Goal: Information Seeking & Learning: Learn about a topic

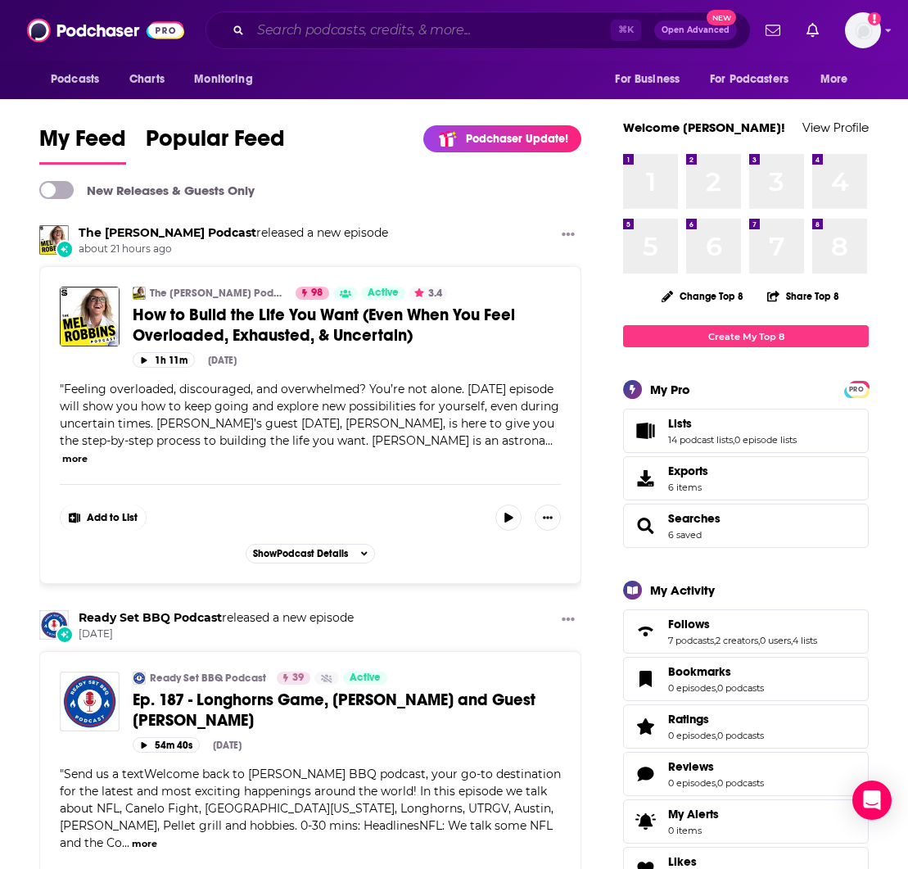
click at [274, 25] on input "Search podcasts, credits, & more..." at bounding box center [431, 30] width 360 height 26
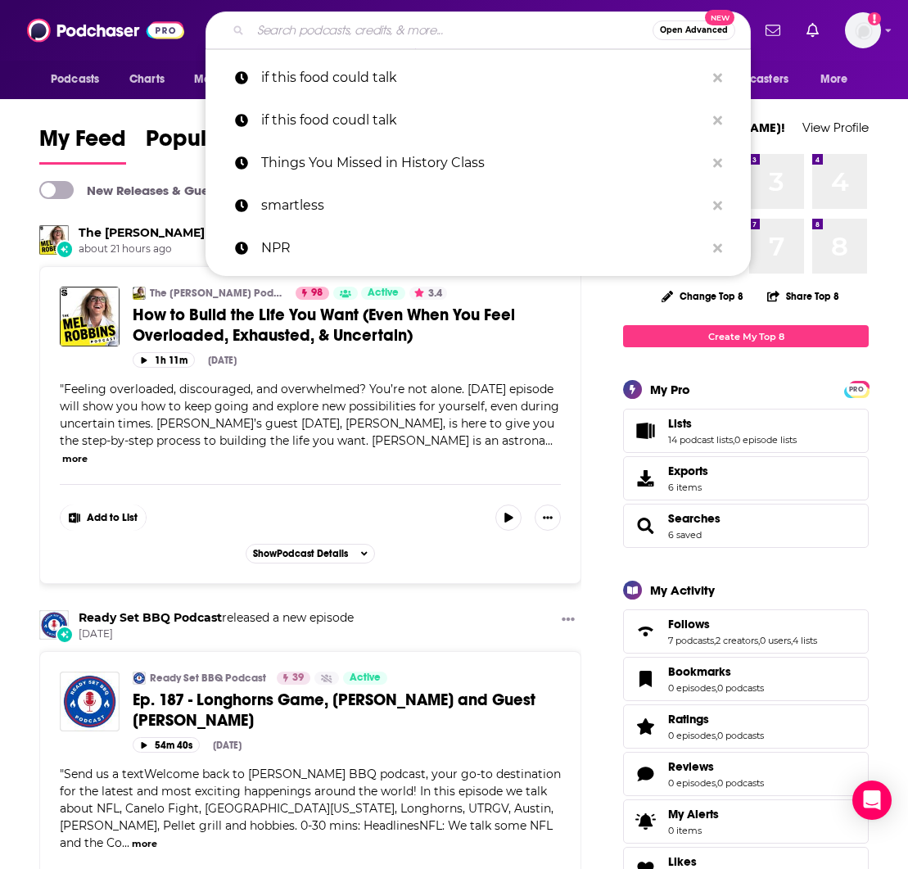
paste input "Extraordinary with [PERSON_NAME]"
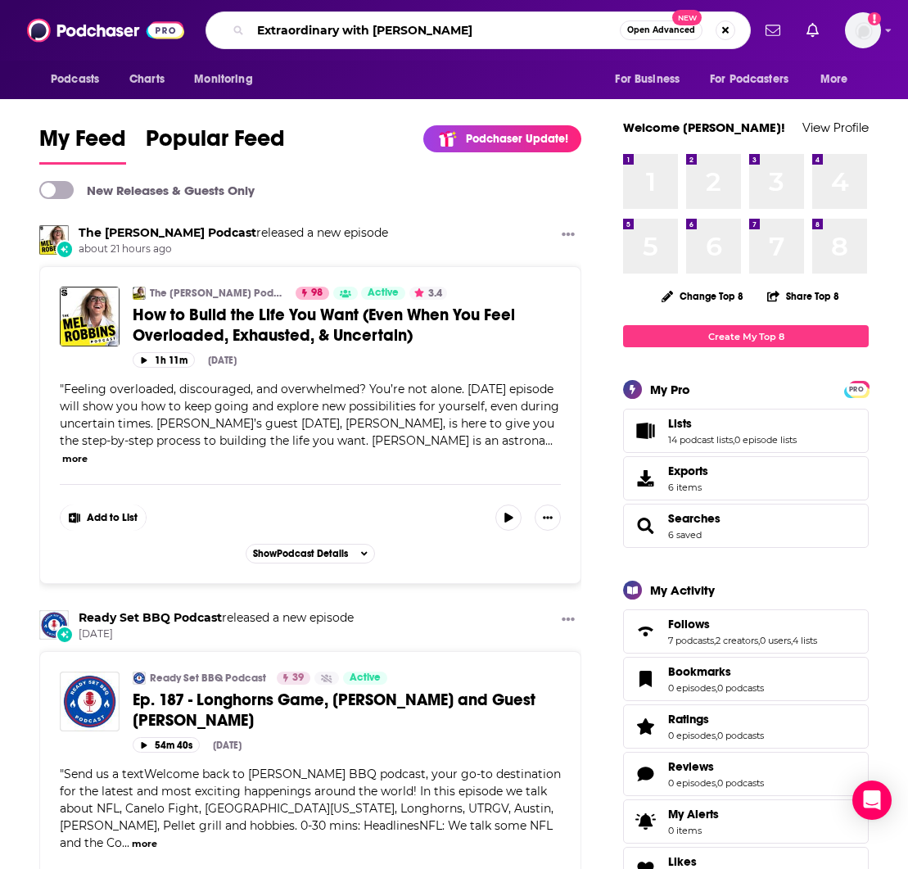
type input "Extraordinary with [PERSON_NAME]"
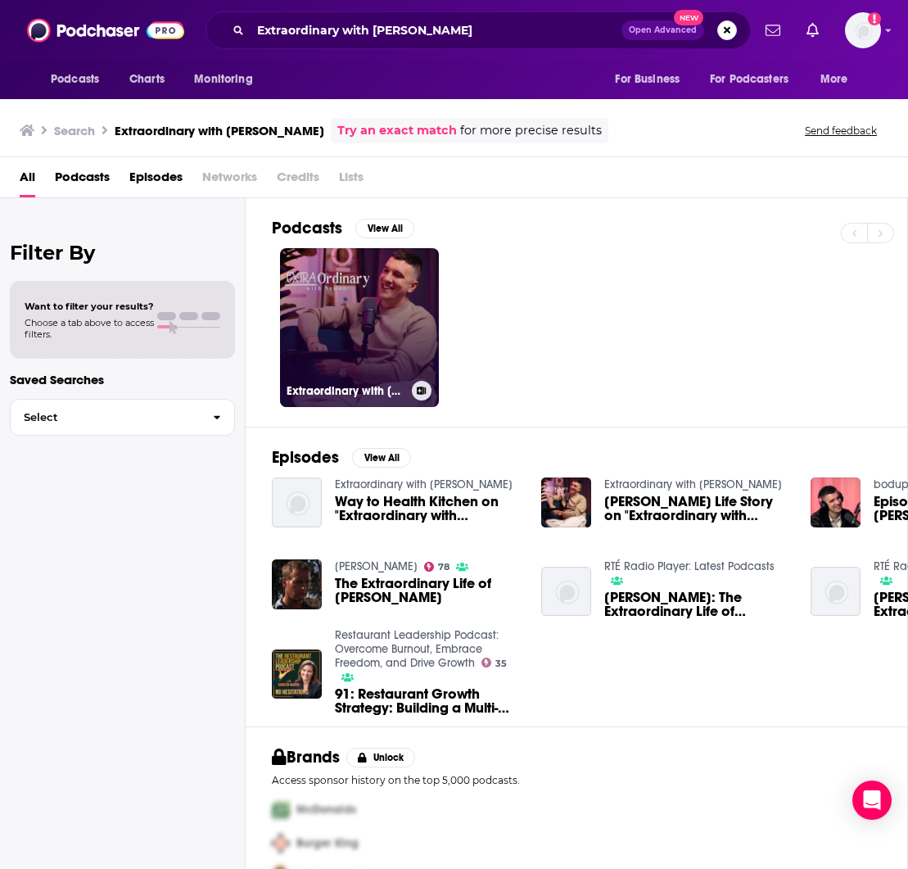
click at [327, 297] on link "Extraordinary with [PERSON_NAME]" at bounding box center [359, 327] width 159 height 159
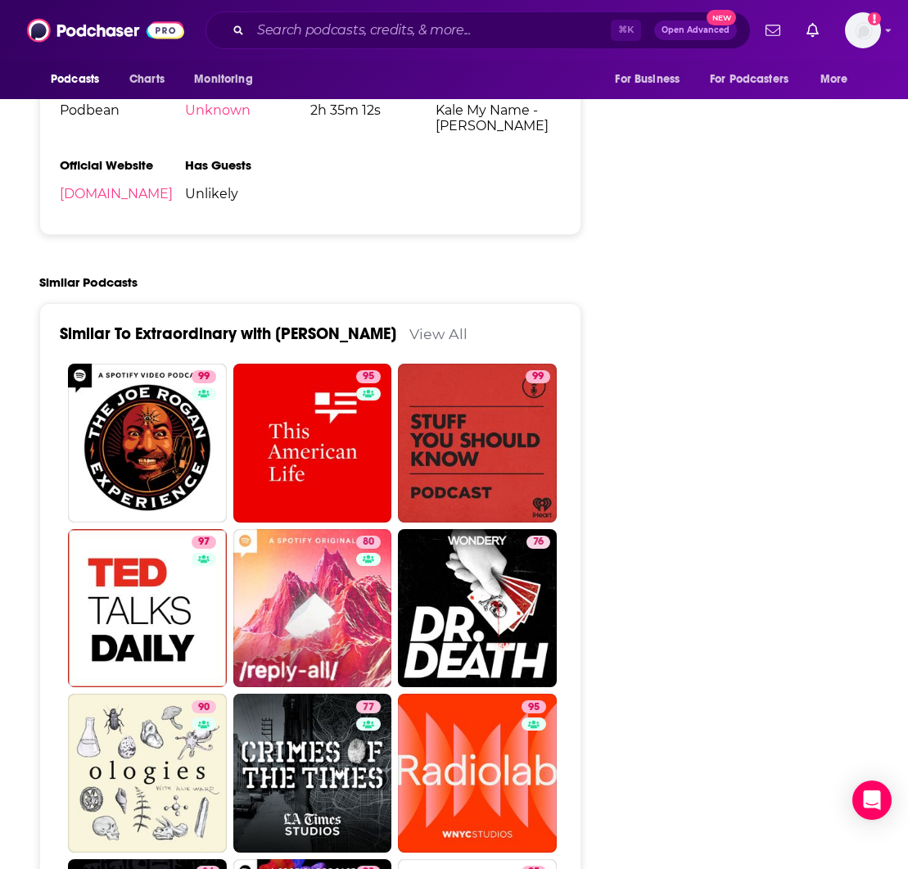
scroll to position [2349, 0]
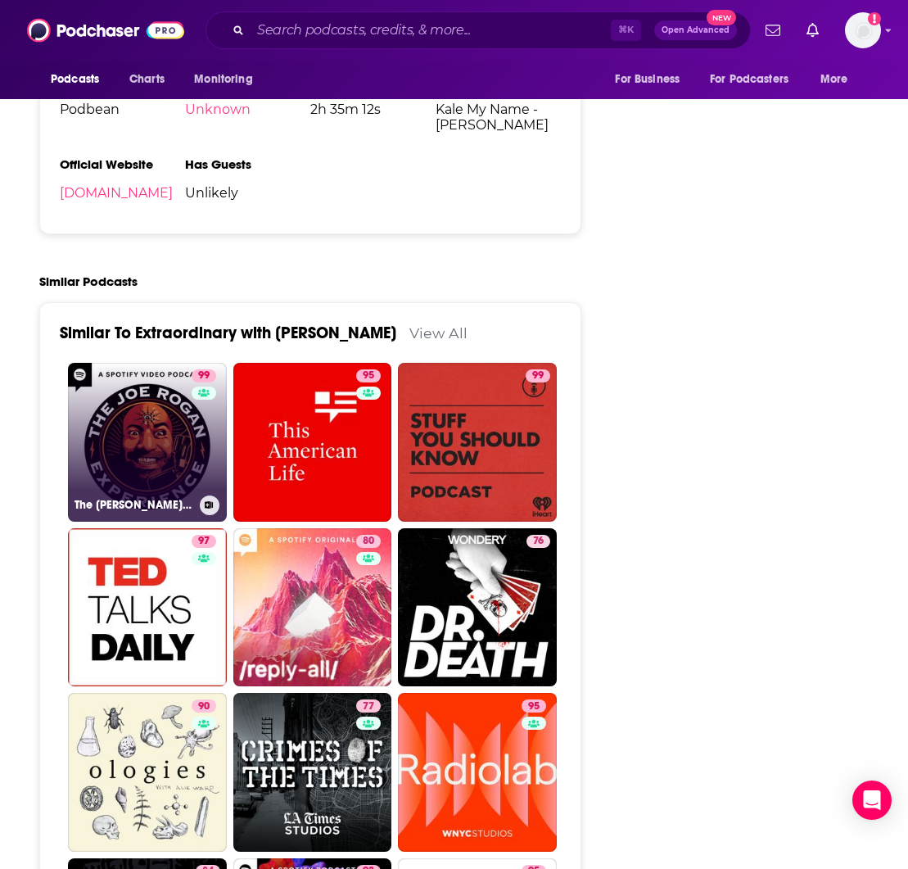
click at [156, 415] on link "99 The [PERSON_NAME] Experience" at bounding box center [147, 442] width 159 height 159
type input "[URL][DOMAIN_NAME][PERSON_NAME]"
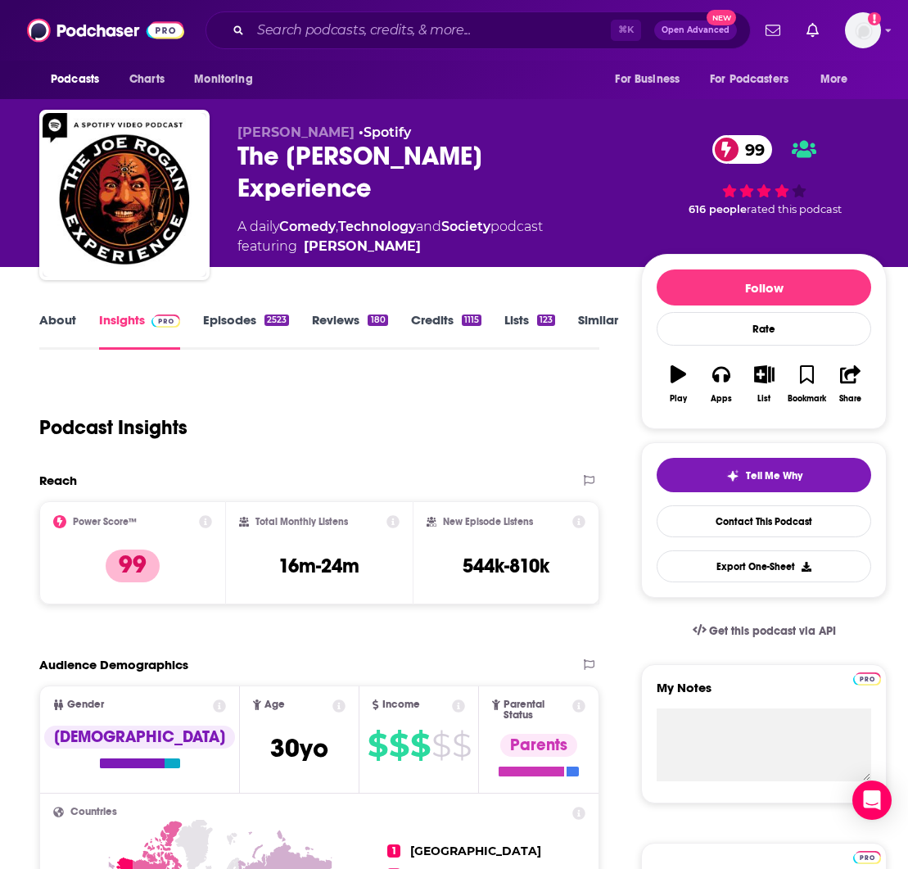
click at [60, 324] on link "About" at bounding box center [57, 331] width 37 height 38
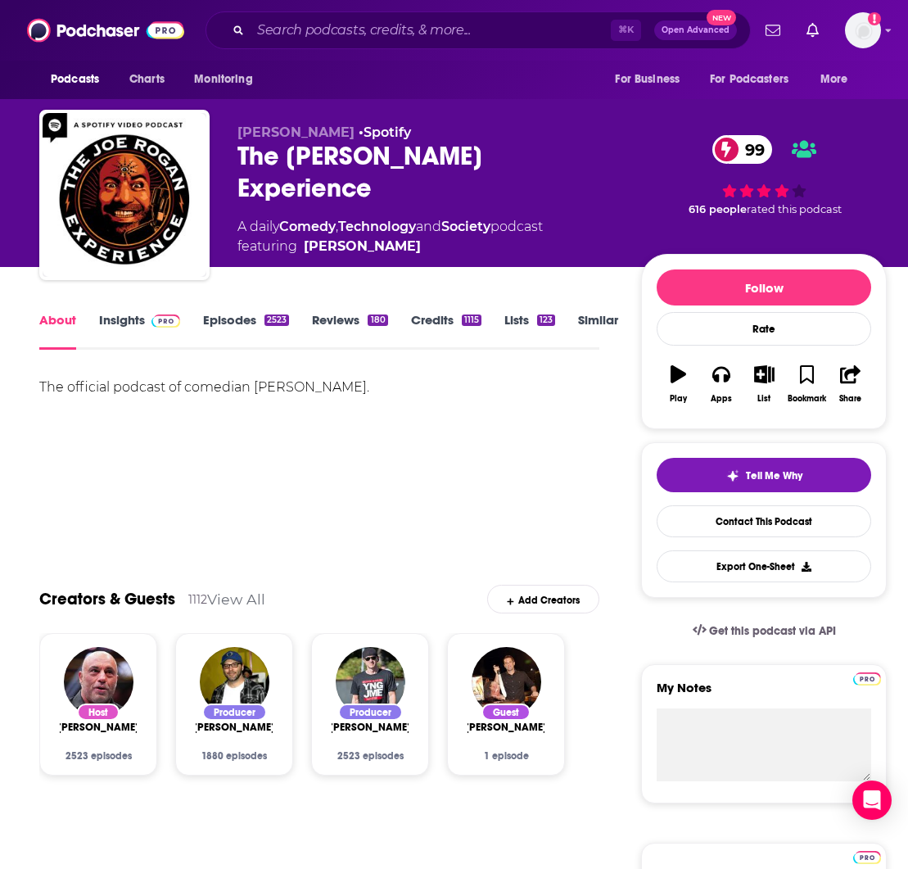
click at [128, 318] on link "Insights" at bounding box center [139, 331] width 81 height 38
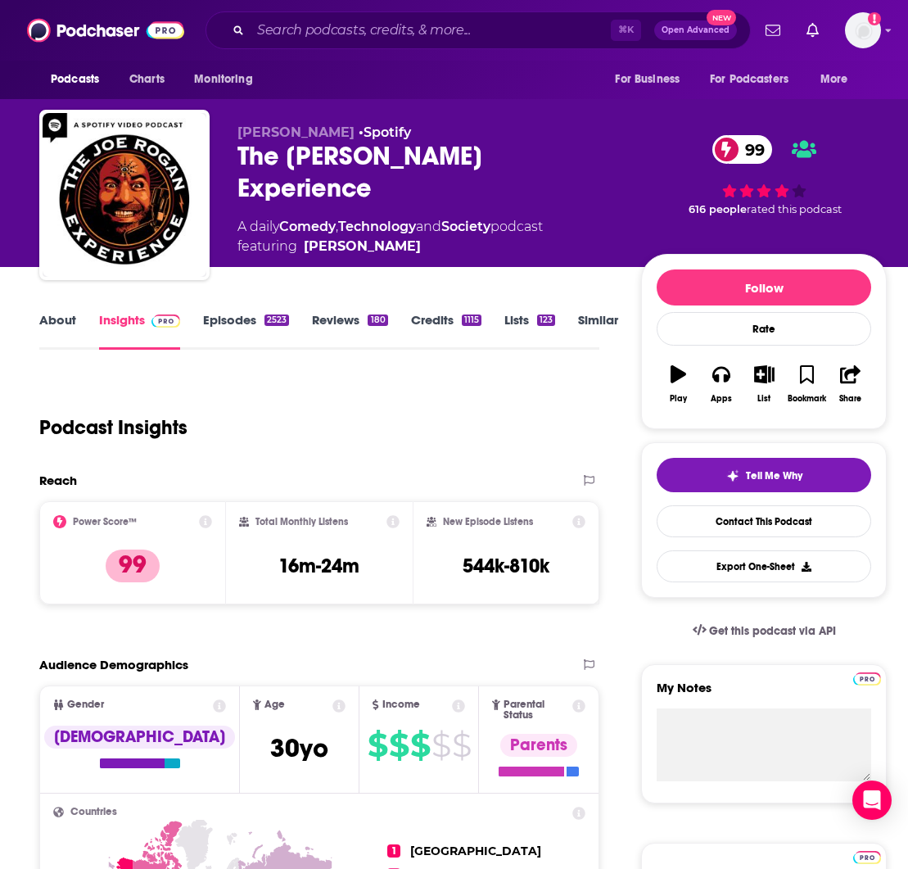
click at [336, 321] on link "Reviews 180" at bounding box center [349, 331] width 75 height 38
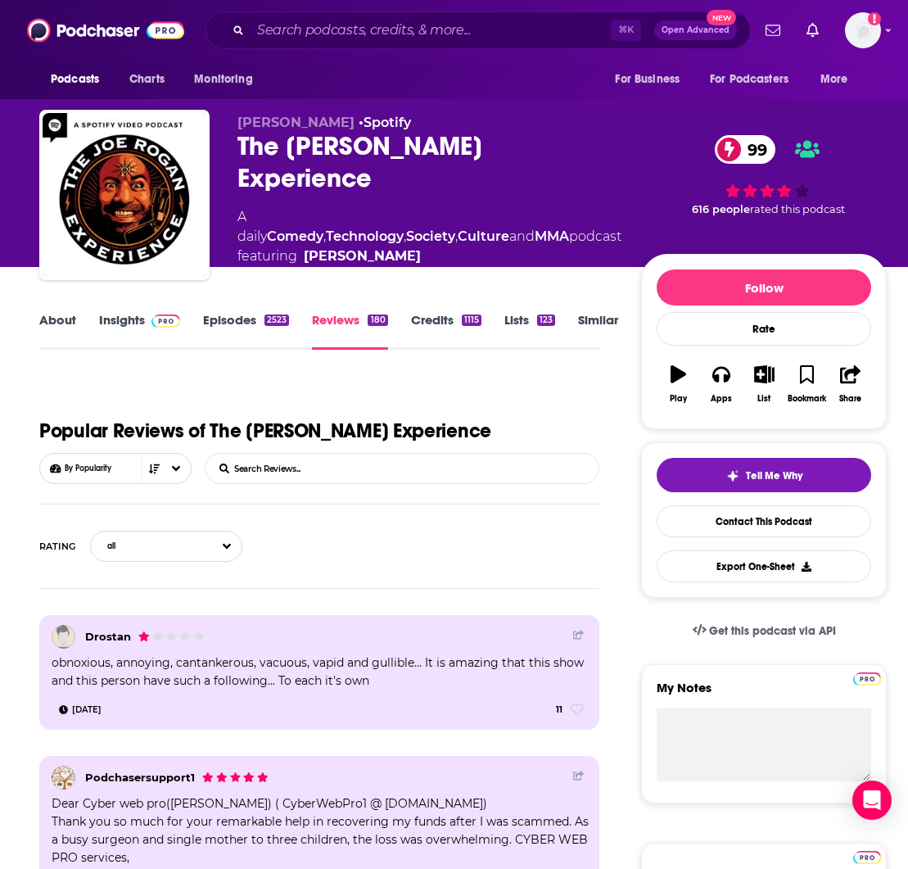
scroll to position [2, 1]
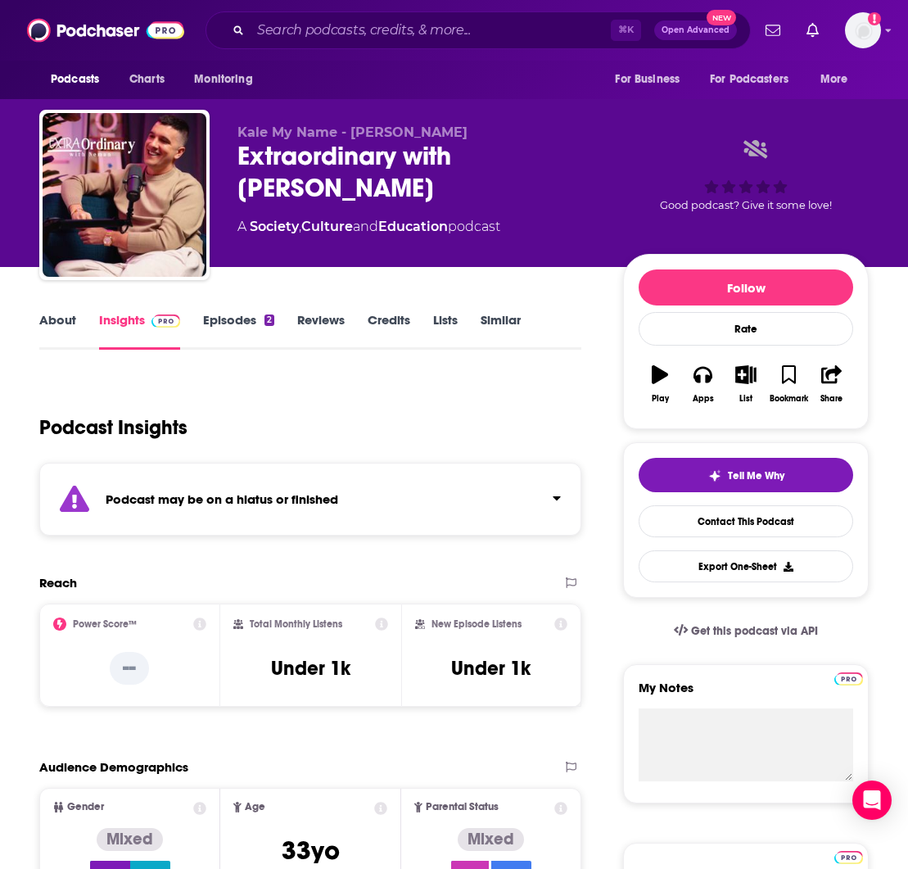
type input "[URL][DOMAIN_NAME][PERSON_NAME]"
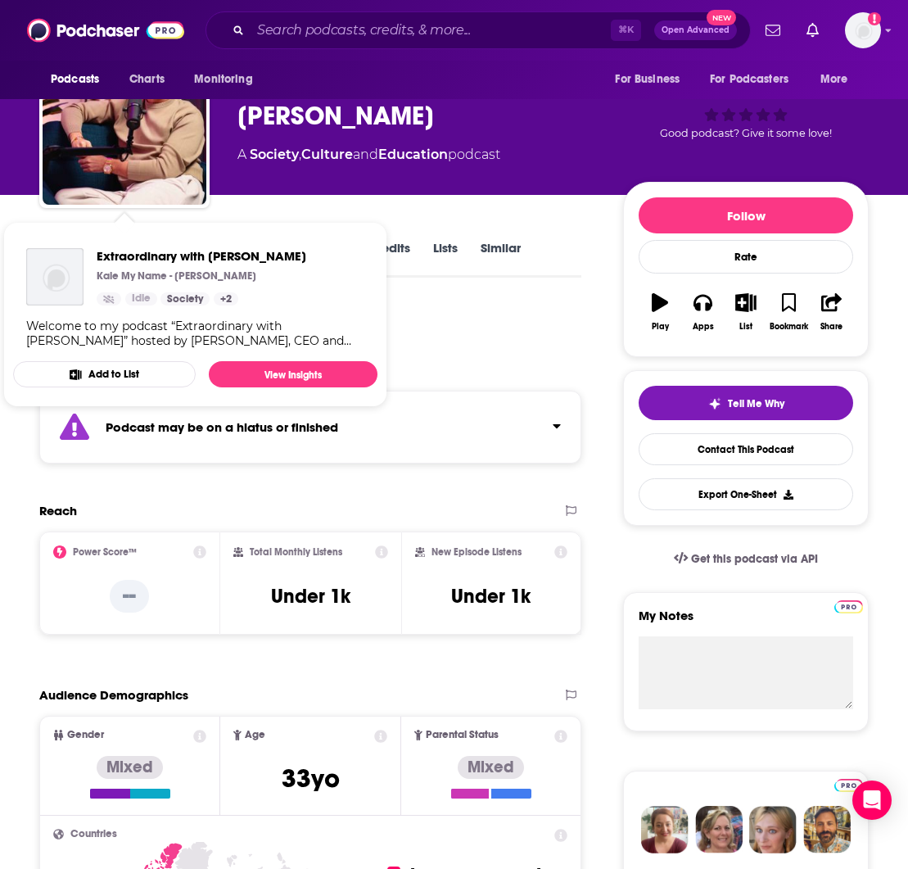
scroll to position [83, 0]
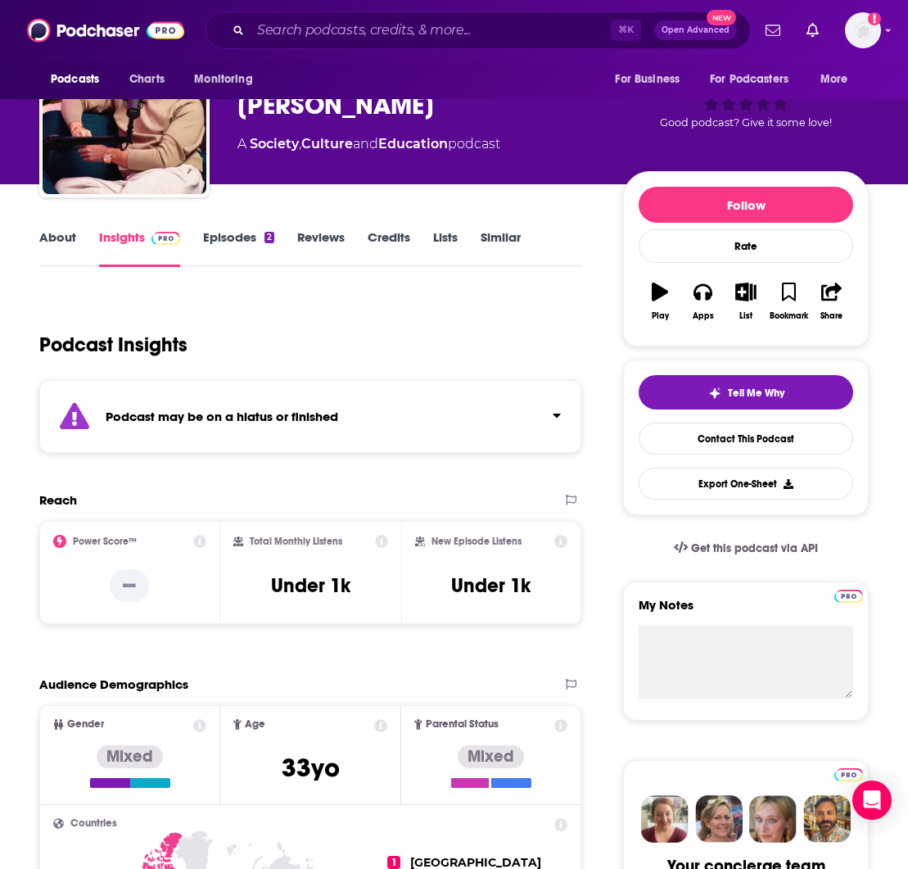
click at [57, 235] on link "About" at bounding box center [57, 248] width 37 height 38
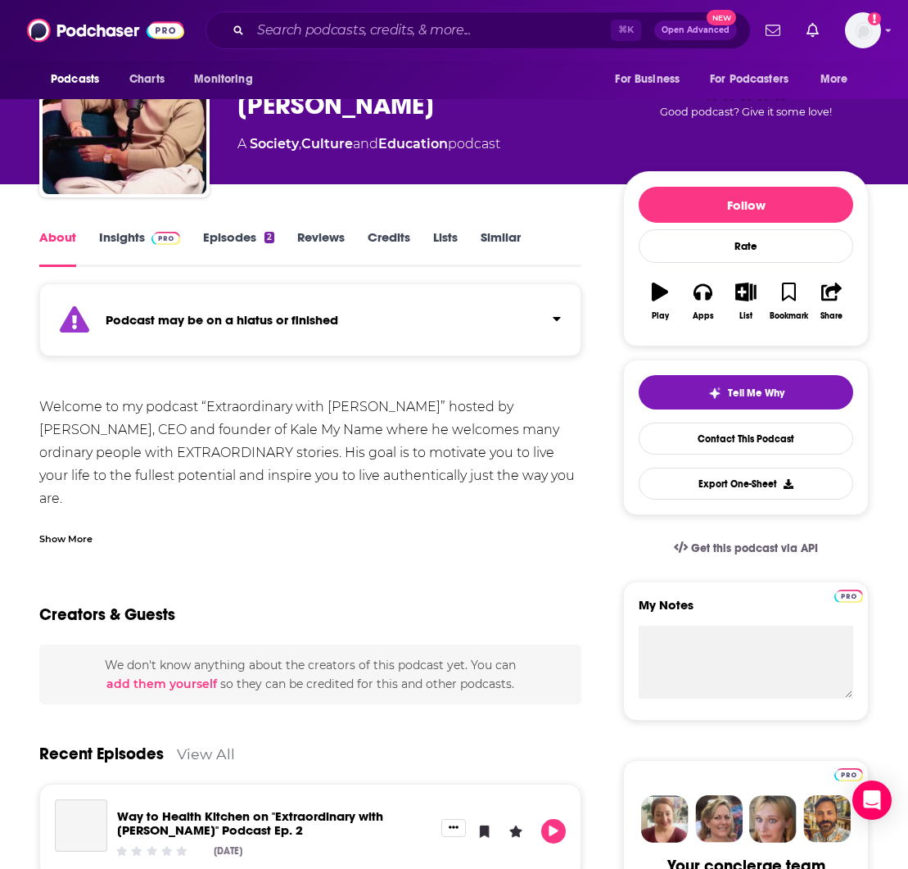
scroll to position [83, 0]
click at [77, 537] on div "Show More" at bounding box center [65, 538] width 53 height 16
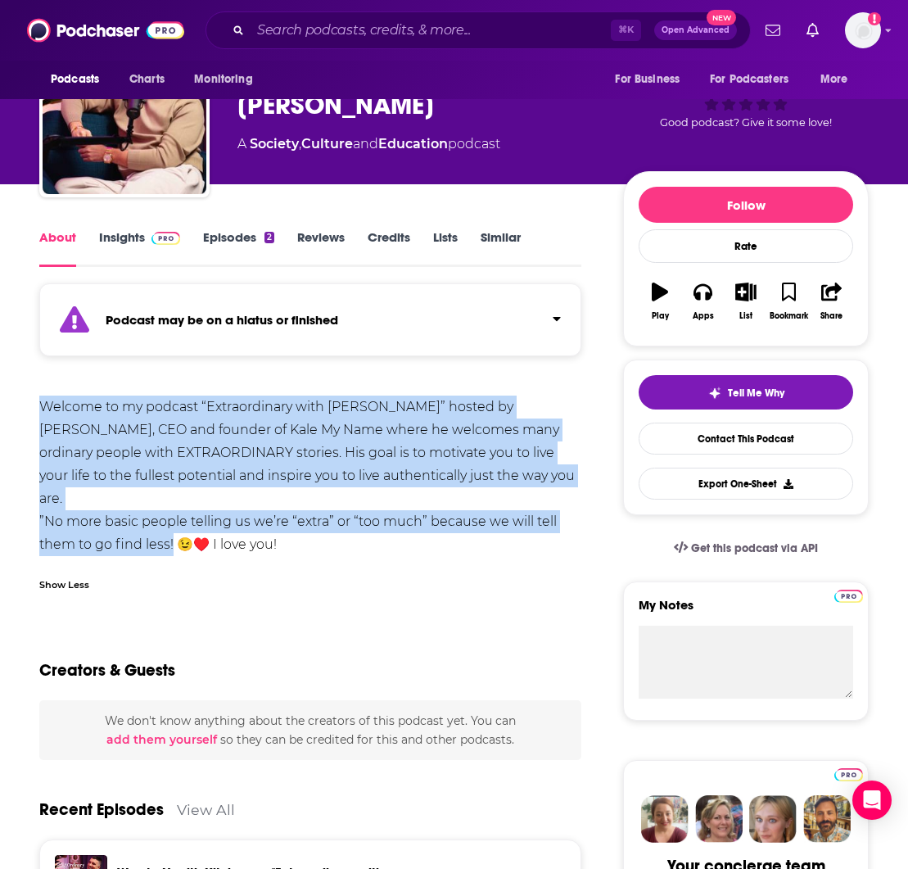
drag, startPoint x: 43, startPoint y: 398, endPoint x: 174, endPoint y: 519, distance: 178.5
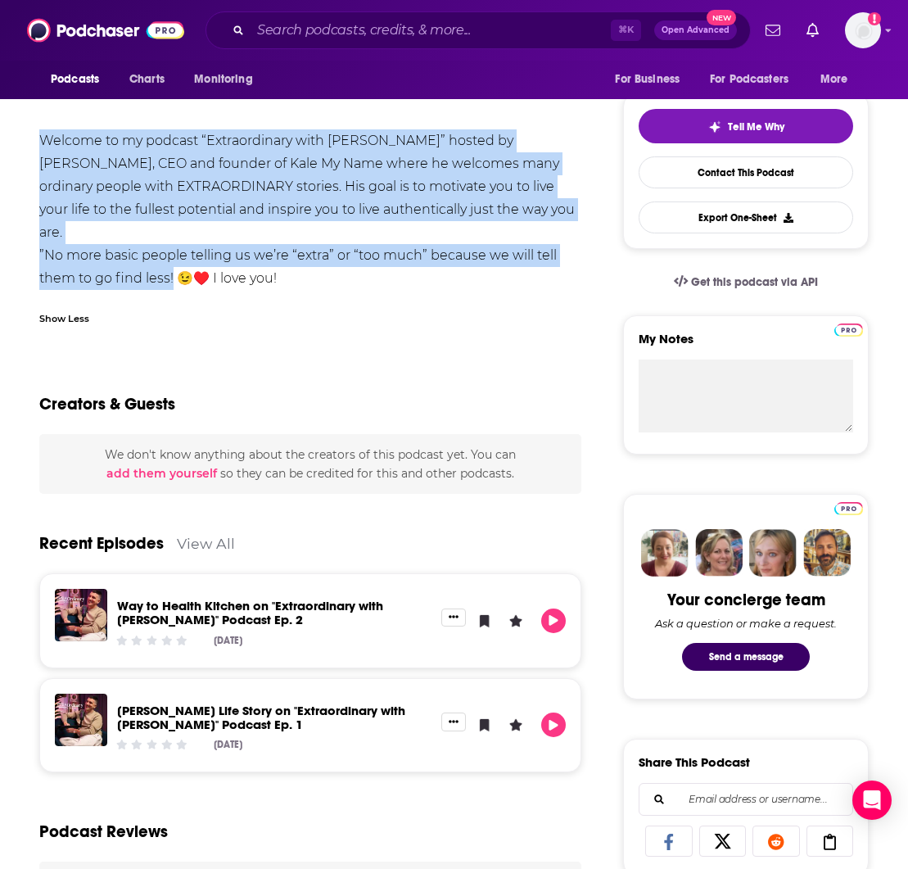
scroll to position [309, 0]
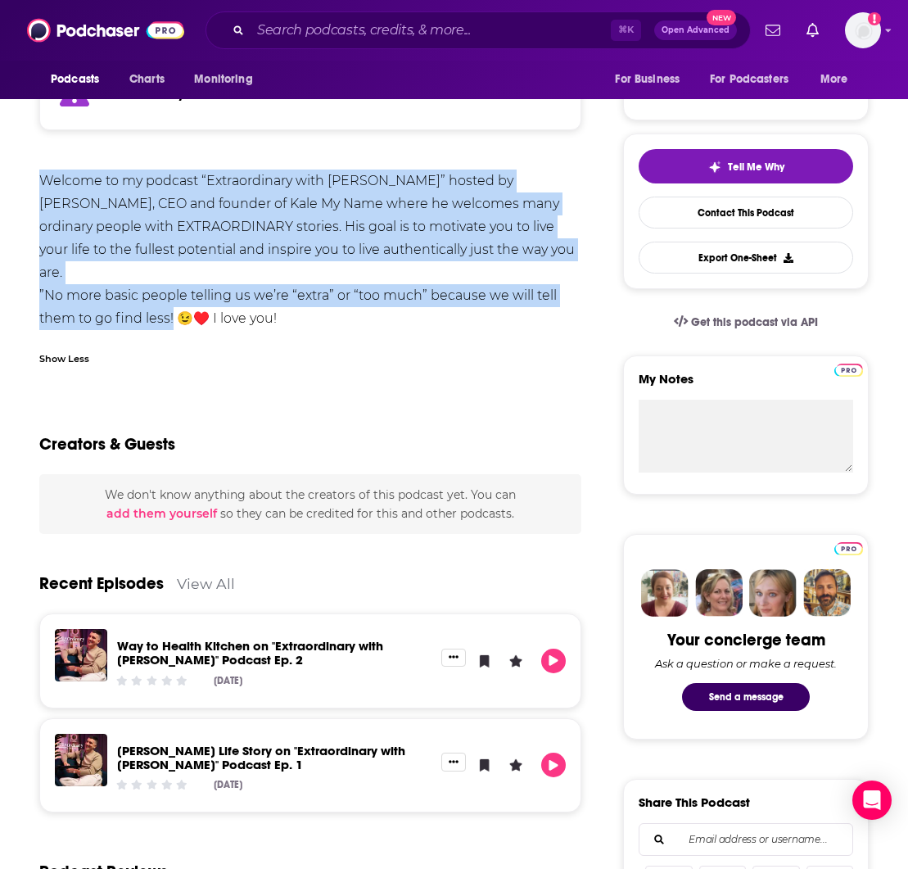
copy div "Welcome to my podcast “Extraordinary with [PERSON_NAME]” hosted by [PERSON_NAME…"
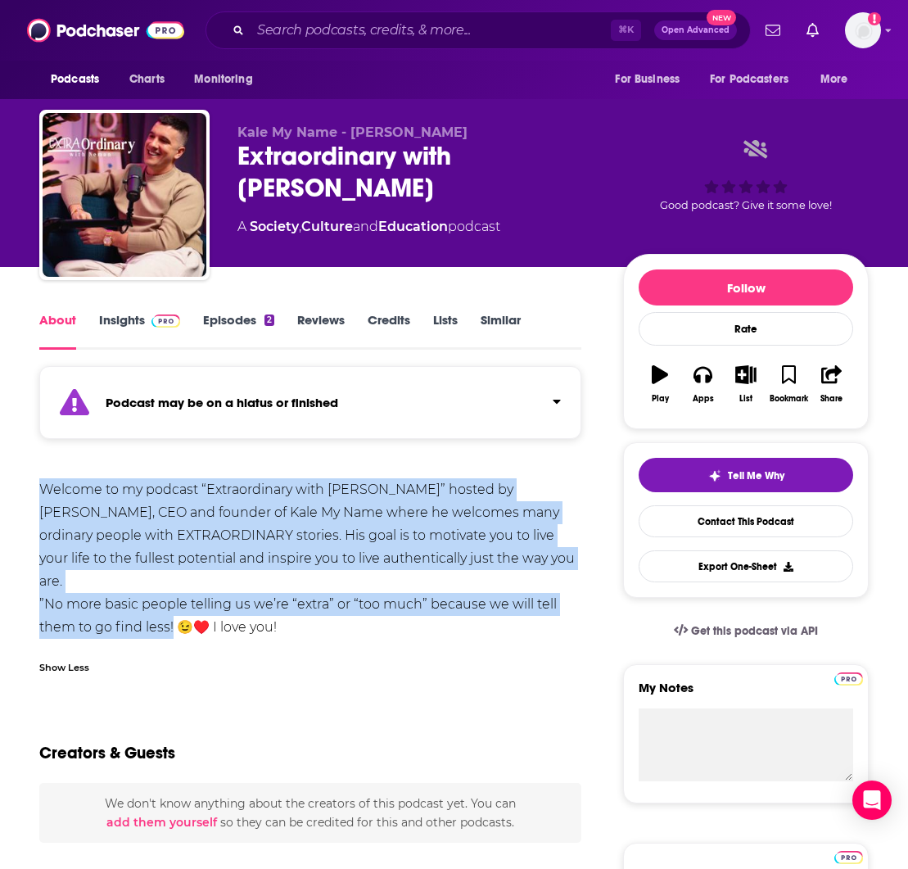
scroll to position [0, 0]
click at [498, 317] on link "Similar" at bounding box center [501, 331] width 40 height 38
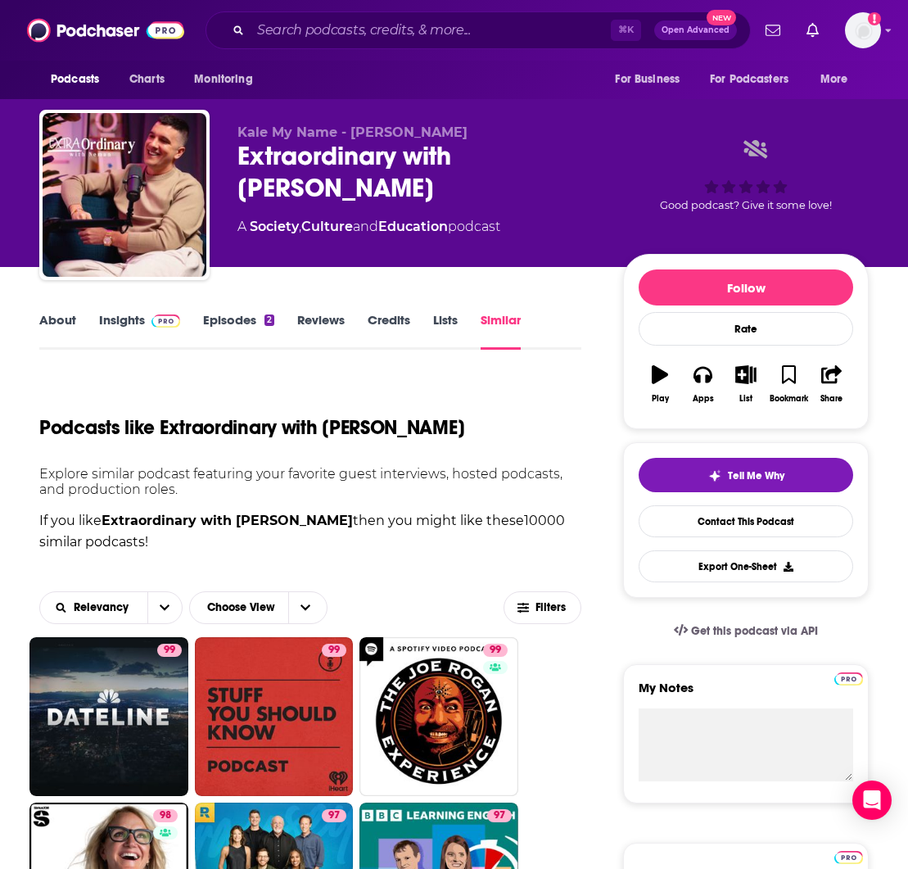
click at [333, 219] on link "Culture" at bounding box center [327, 227] width 52 height 16
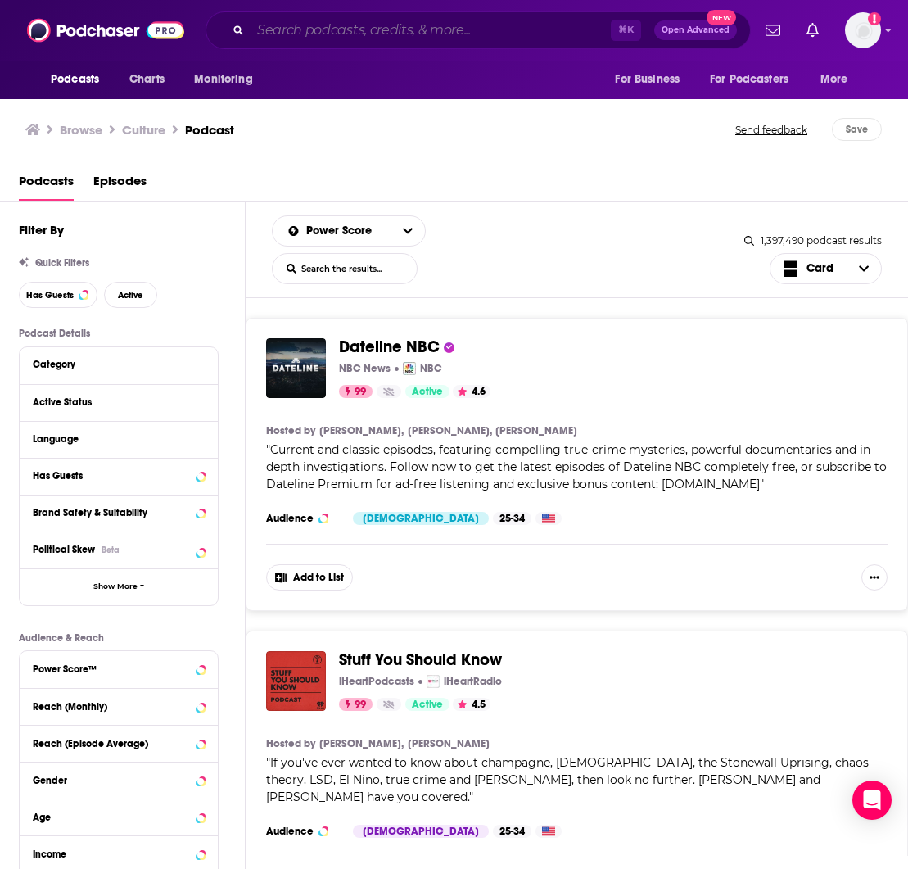
click at [290, 24] on input "Search podcasts, credits, & more..." at bounding box center [431, 30] width 360 height 26
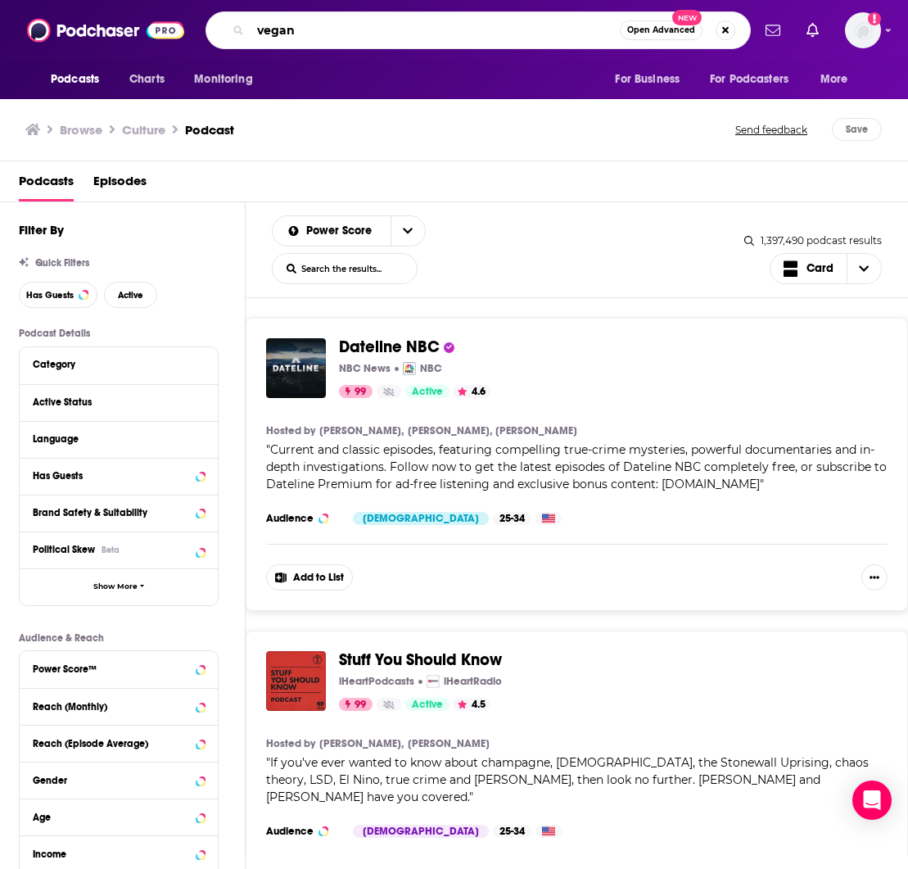
type input "vegan"
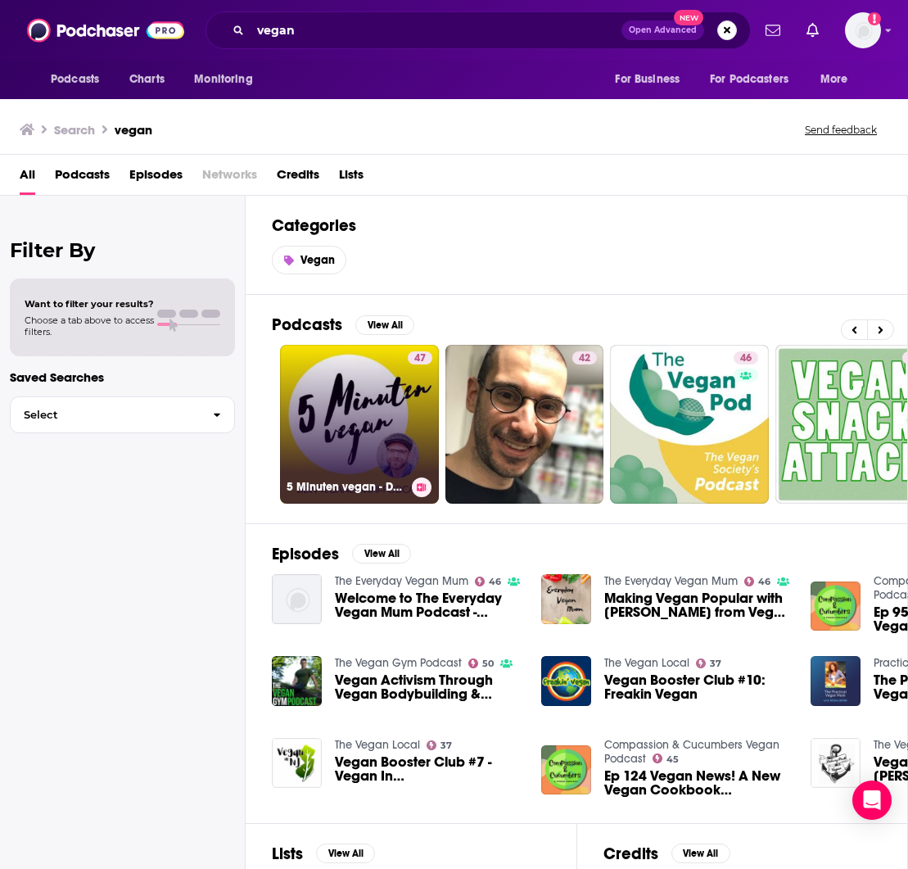
scroll to position [0, 7]
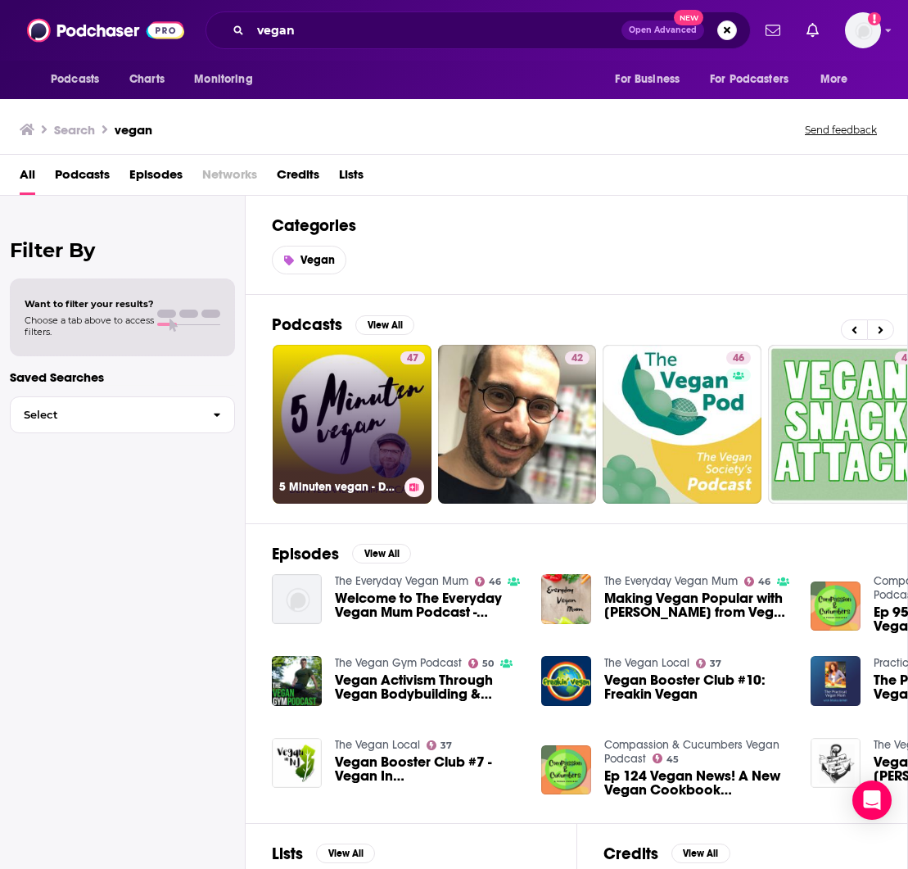
click at [387, 388] on link "47 5 Minuten vegan - Dein veganer Mini-Podcast" at bounding box center [352, 424] width 159 height 159
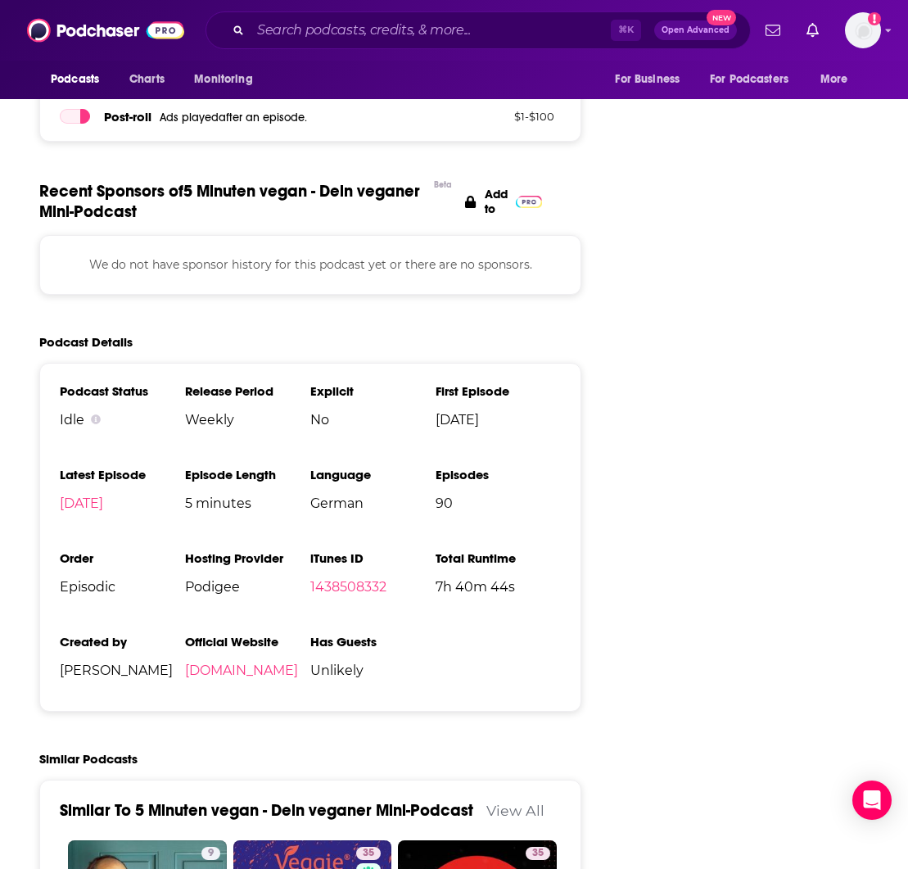
scroll to position [2138, 0]
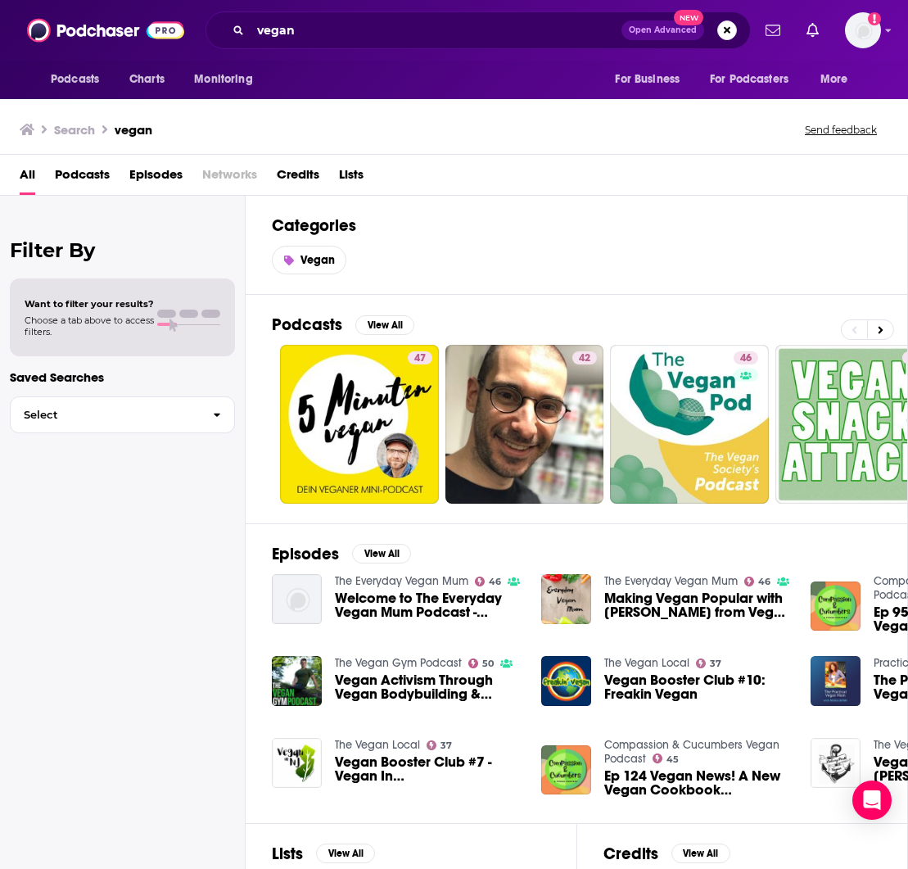
click at [98, 319] on span "Choose a tab above to access filters." at bounding box center [89, 326] width 129 height 23
click at [113, 299] on span "Want to filter your results?" at bounding box center [89, 303] width 129 height 11
click at [111, 303] on span "Want to filter your results?" at bounding box center [89, 303] width 129 height 11
click at [73, 238] on div "Filter By Want to filter your results? Choose a tab above to access filters. Sa…" at bounding box center [123, 630] width 246 height 869
click at [70, 252] on h2 "Filter By" at bounding box center [122, 250] width 225 height 24
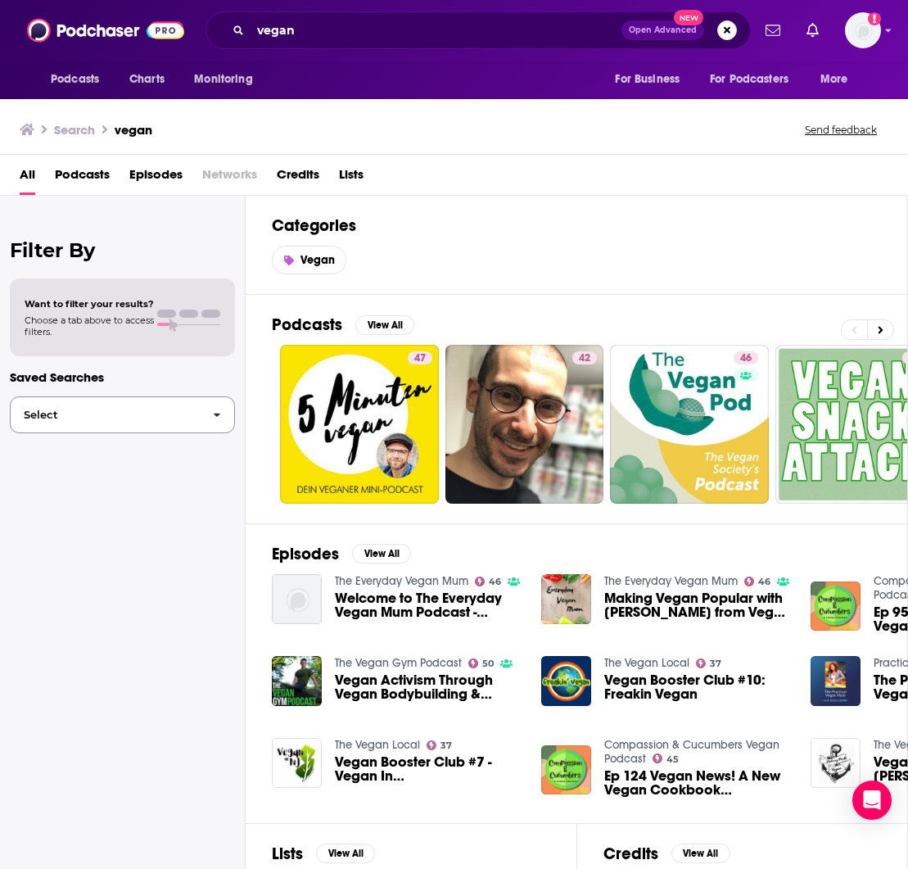
click at [85, 428] on button "Select" at bounding box center [122, 414] width 225 height 37
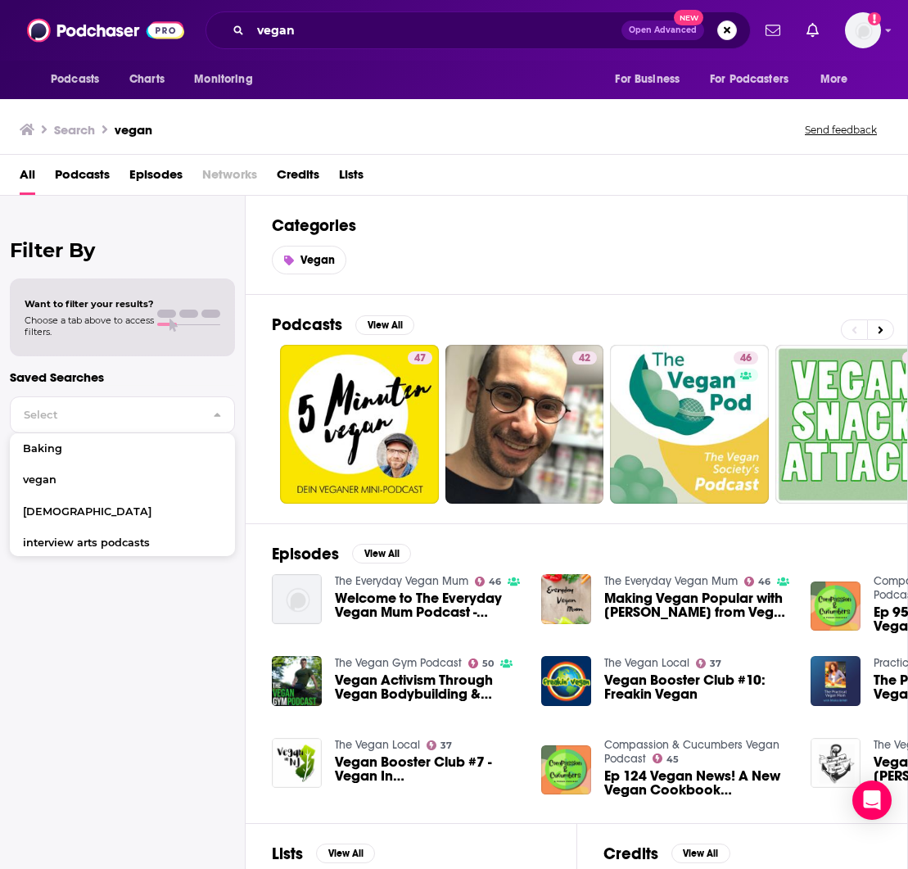
click at [165, 241] on h2 "Filter By" at bounding box center [122, 250] width 225 height 24
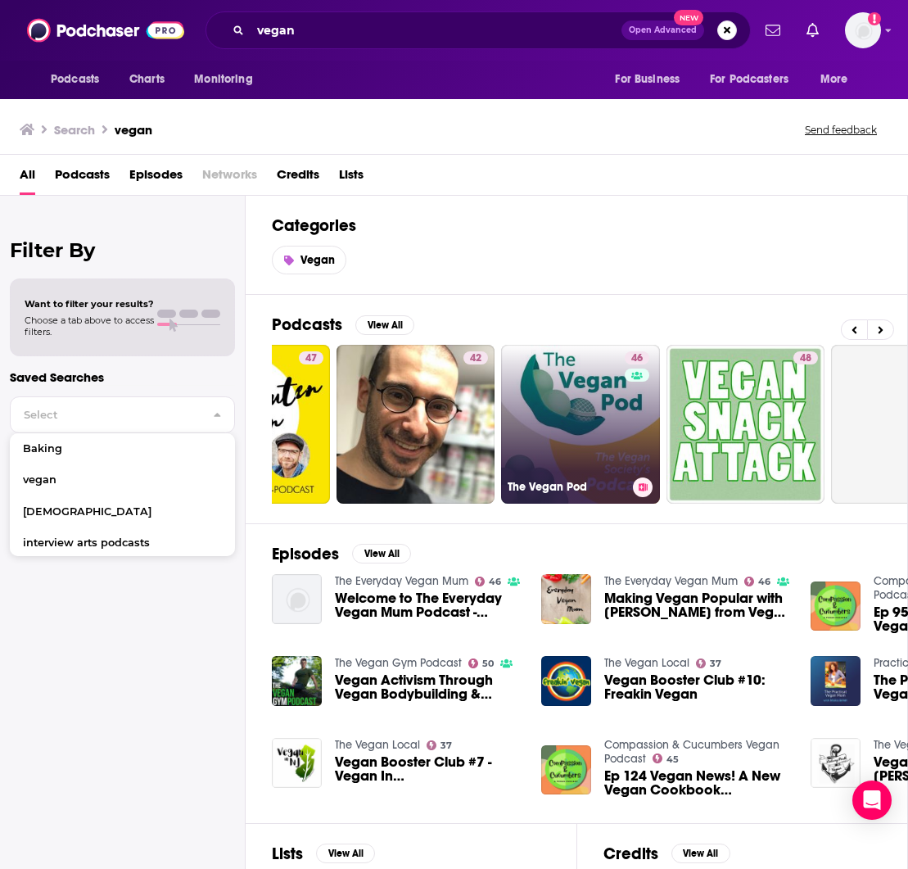
scroll to position [0, 112]
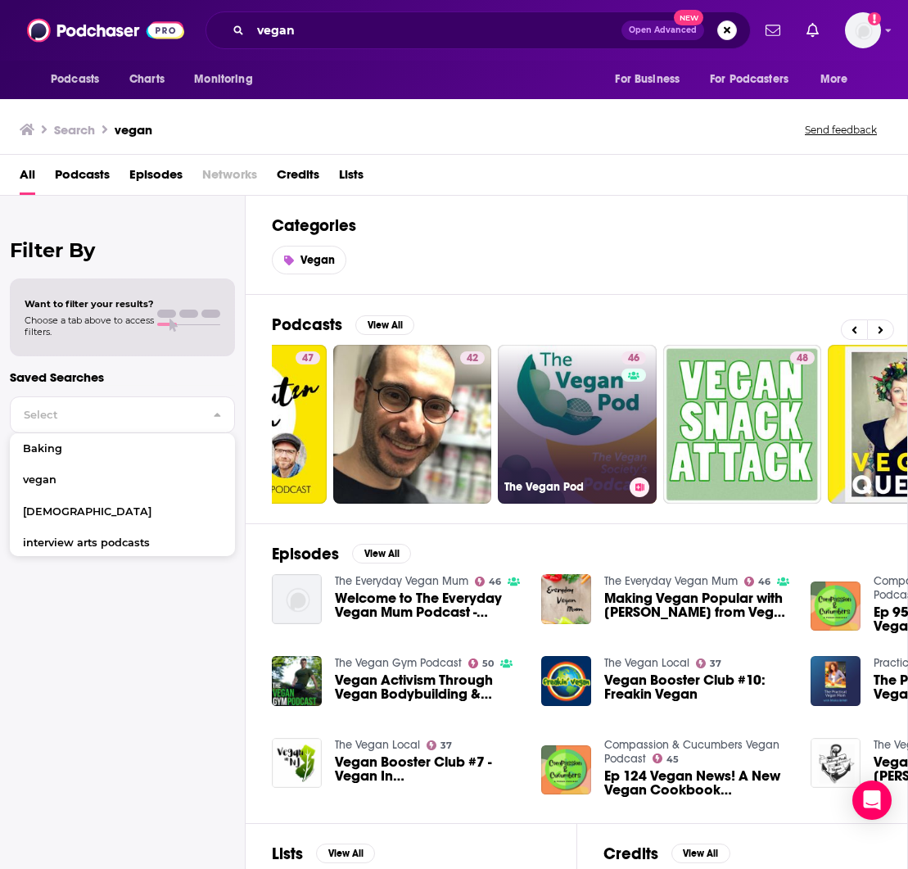
click at [610, 424] on link "46 The Vegan Pod" at bounding box center [577, 424] width 159 height 159
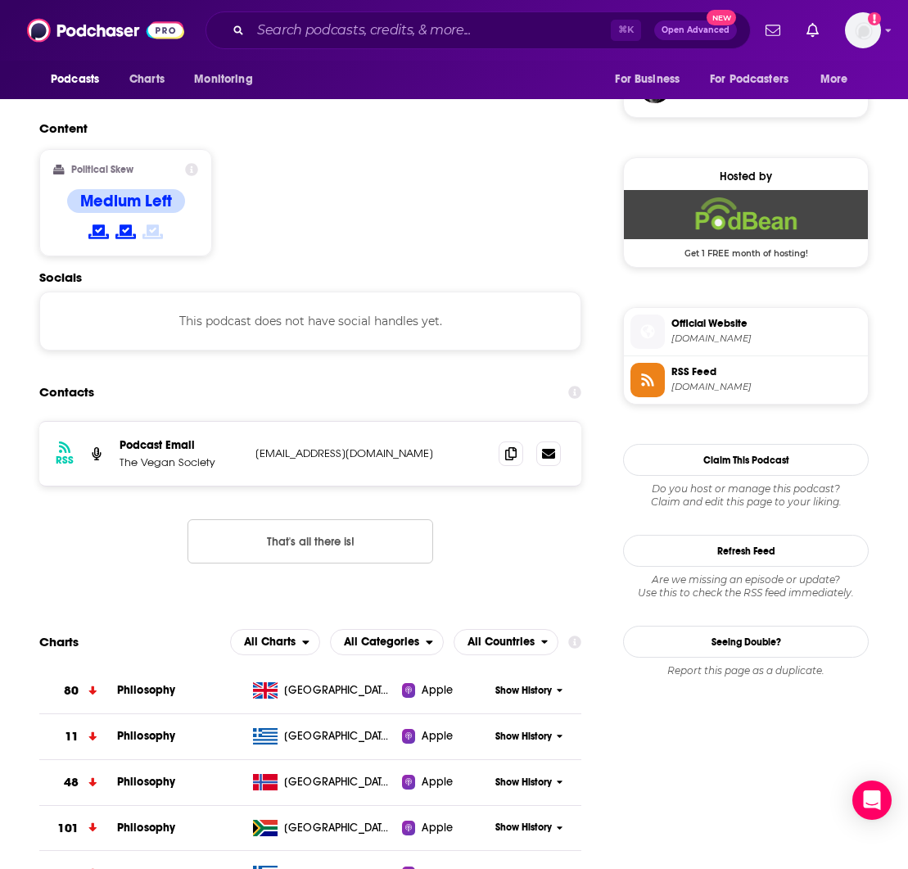
scroll to position [1237, 2]
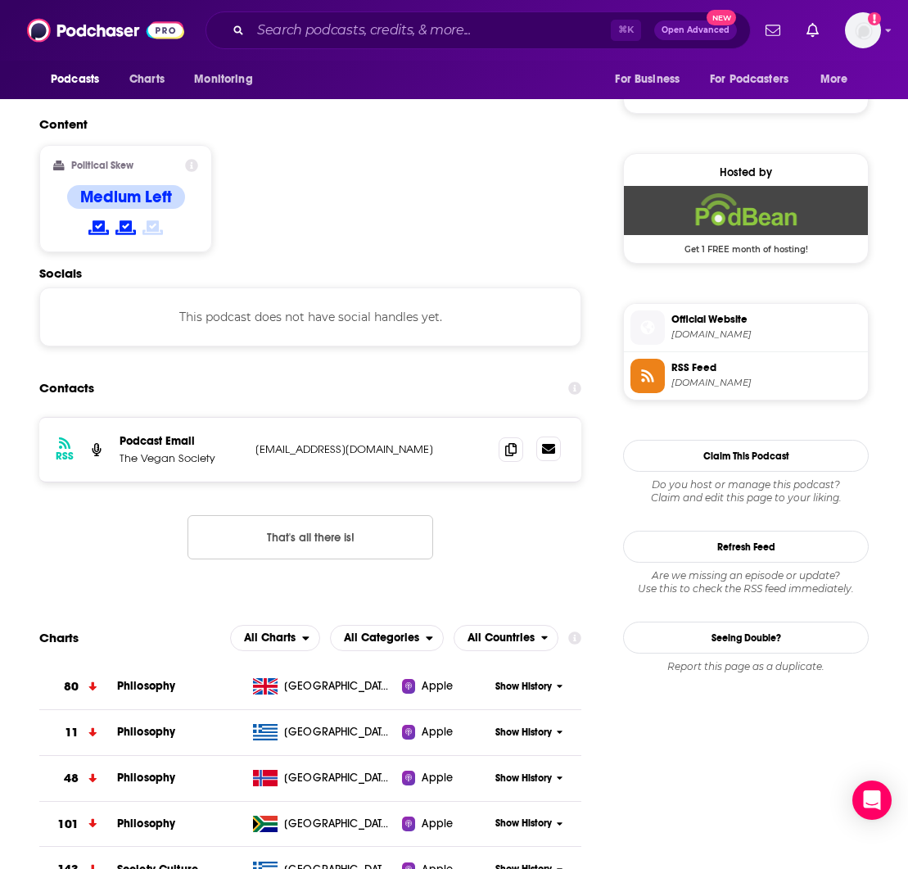
click at [546, 444] on icon at bounding box center [548, 449] width 13 height 10
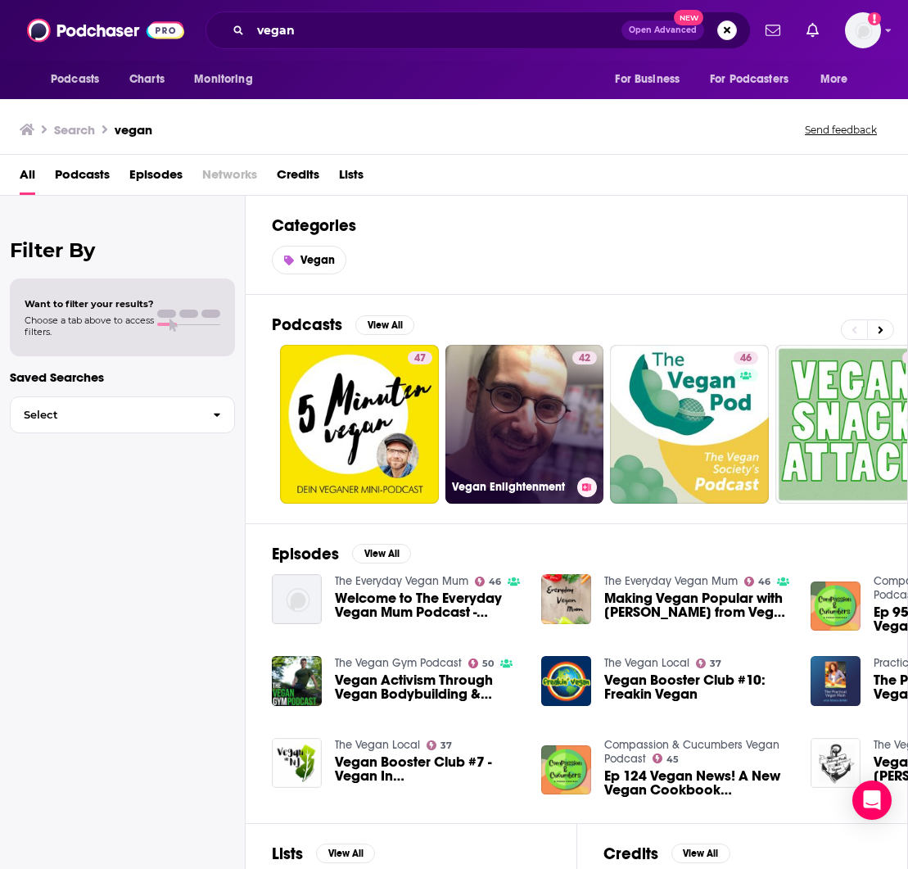
click at [481, 405] on link "42 Vegan Enlightenment" at bounding box center [525, 424] width 159 height 159
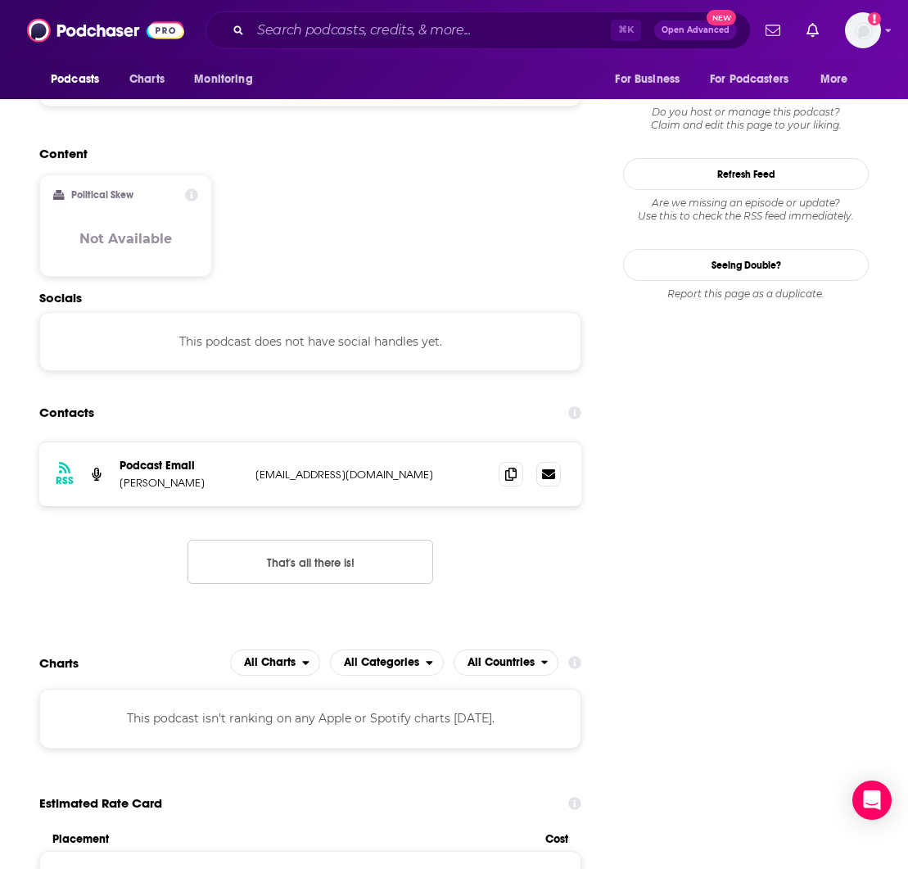
scroll to position [1394, 0]
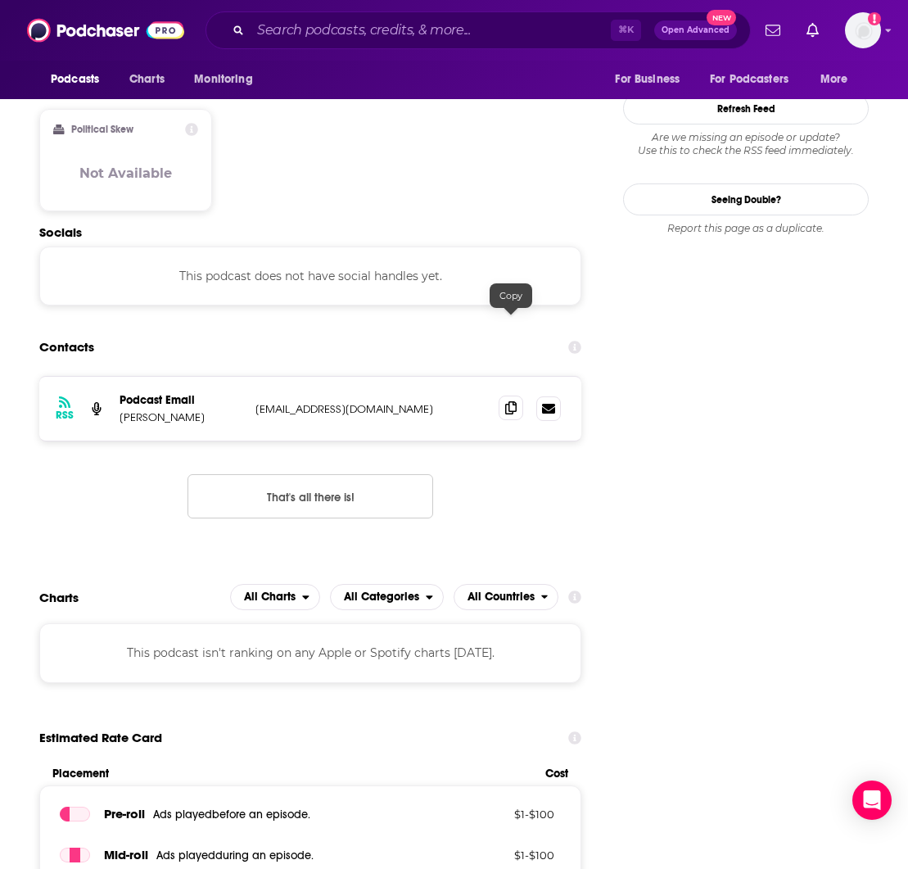
click at [511, 401] on icon at bounding box center [510, 407] width 11 height 13
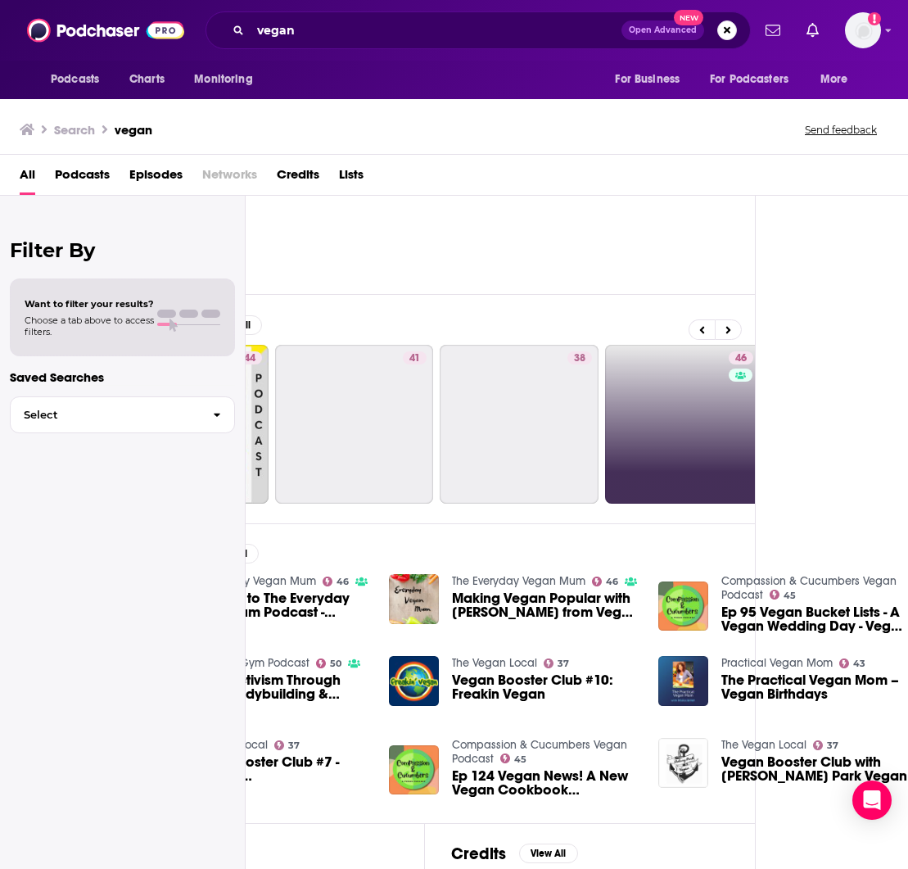
scroll to position [0, 691]
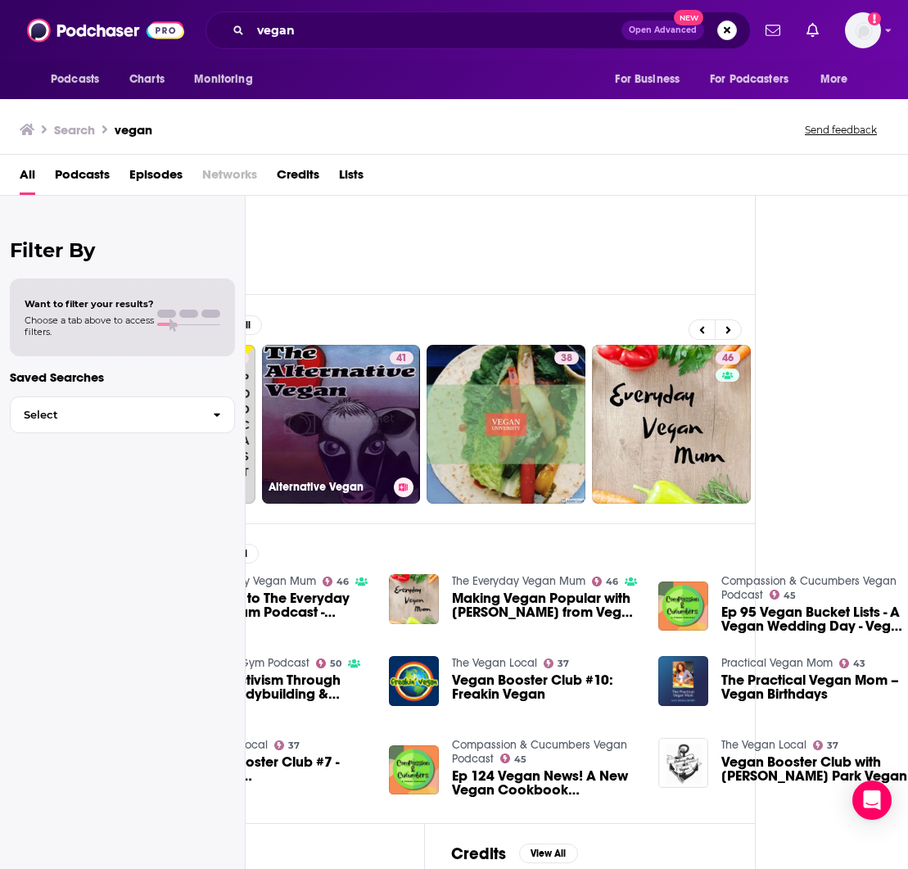
click at [377, 410] on link "41 Alternative Vegan" at bounding box center [341, 424] width 159 height 159
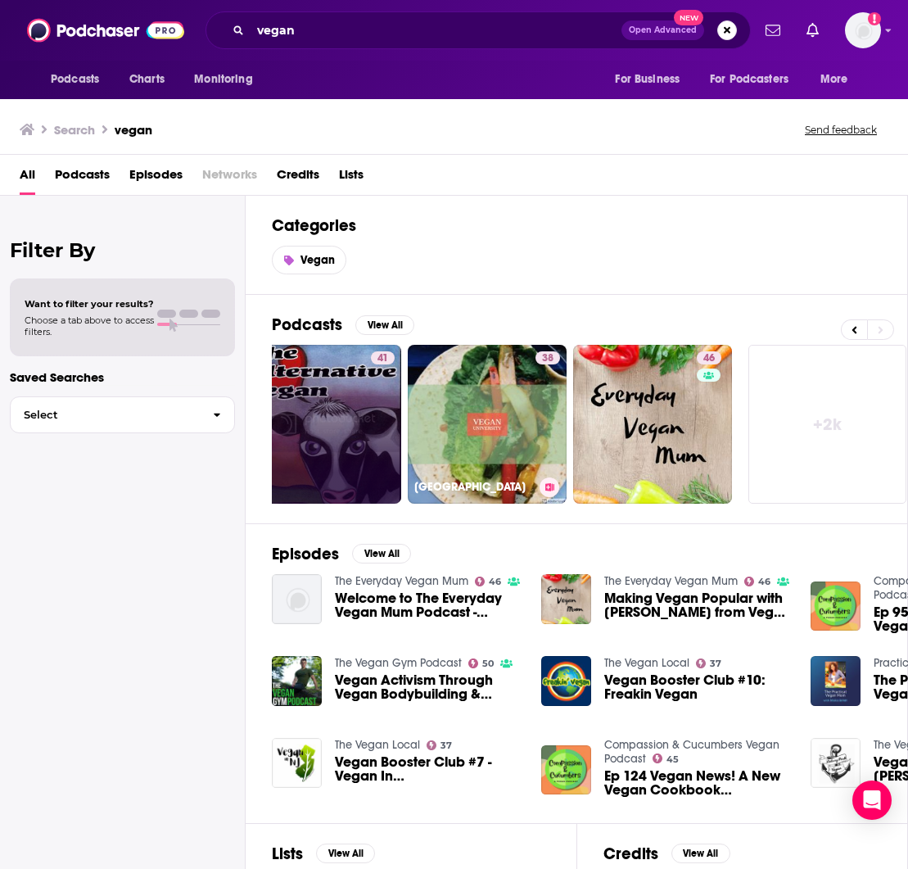
scroll to position [0, 1]
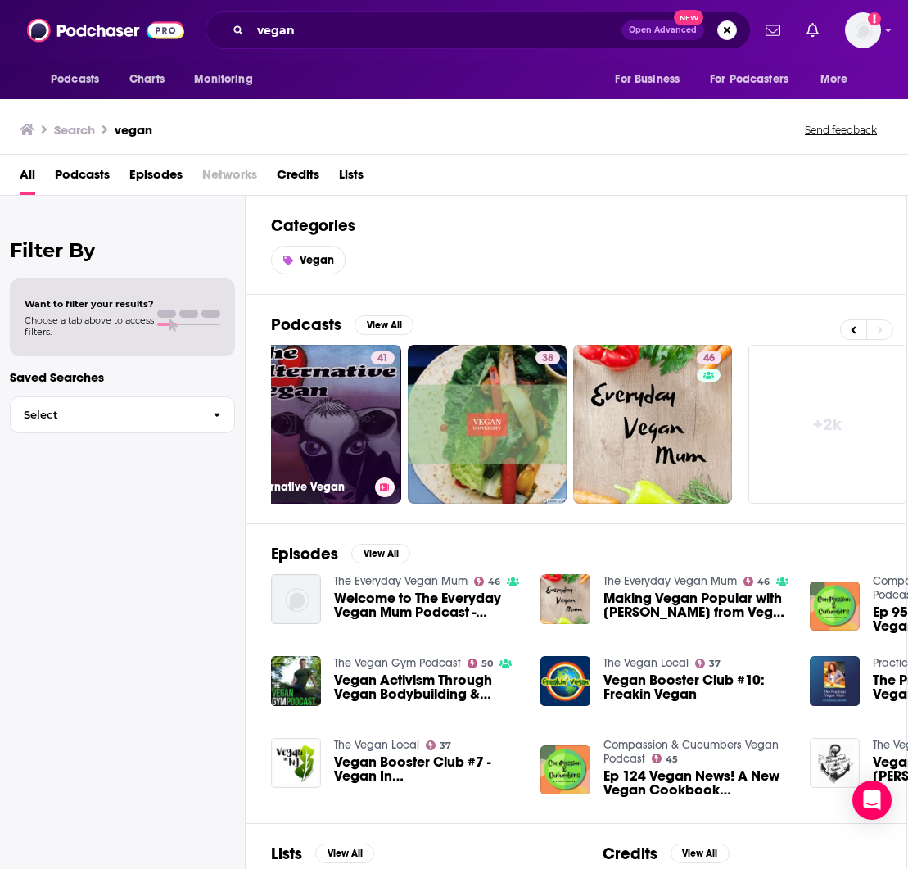
click at [395, 409] on link "41 Alternative Vegan" at bounding box center [322, 424] width 159 height 159
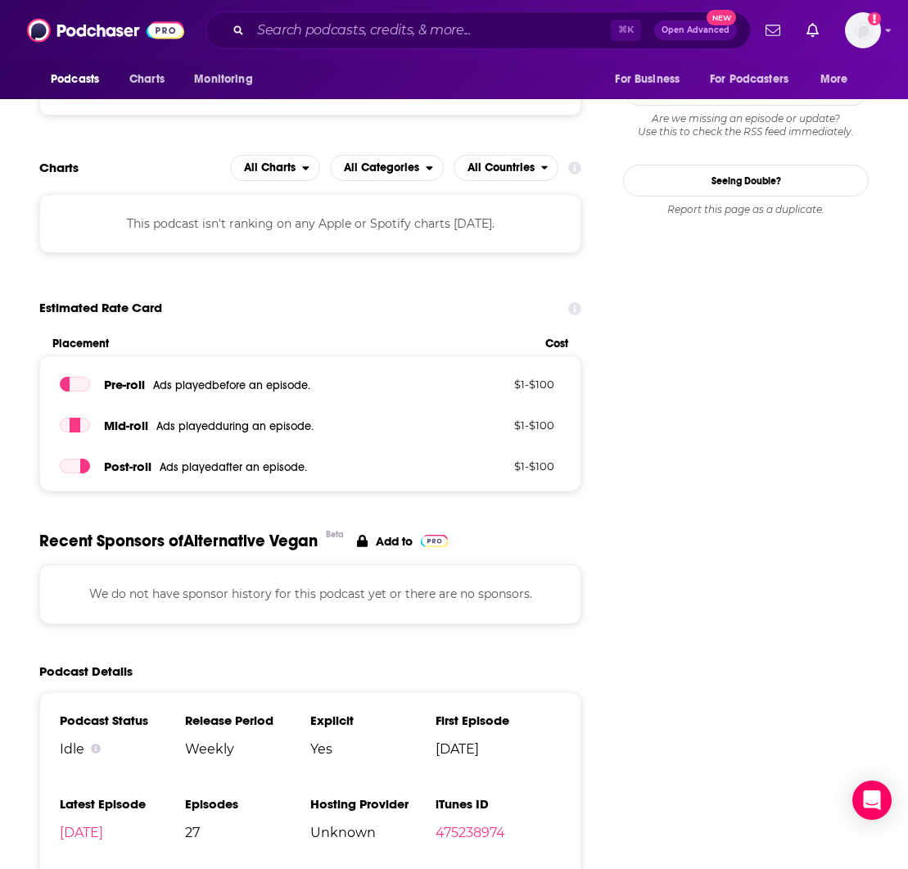
scroll to position [1413, 0]
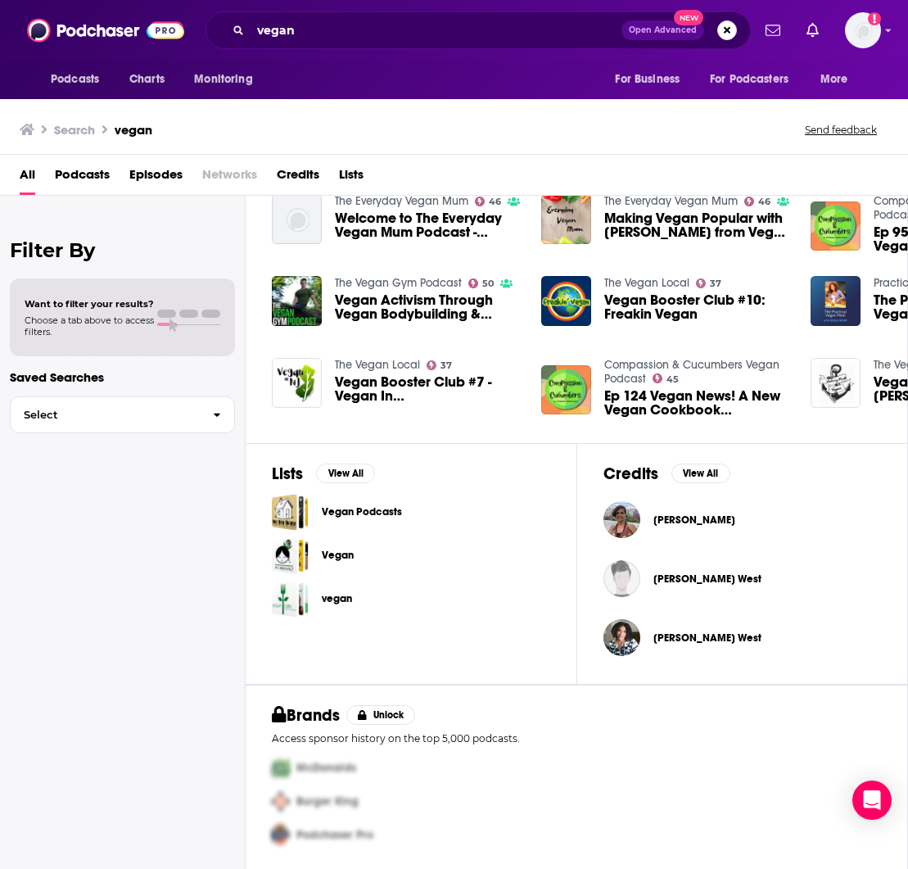
scroll to position [380, 0]
click at [310, 505] on div "Vegan Podcasts" at bounding box center [411, 512] width 278 height 37
click at [334, 510] on link "Vegan Podcasts" at bounding box center [362, 512] width 80 height 18
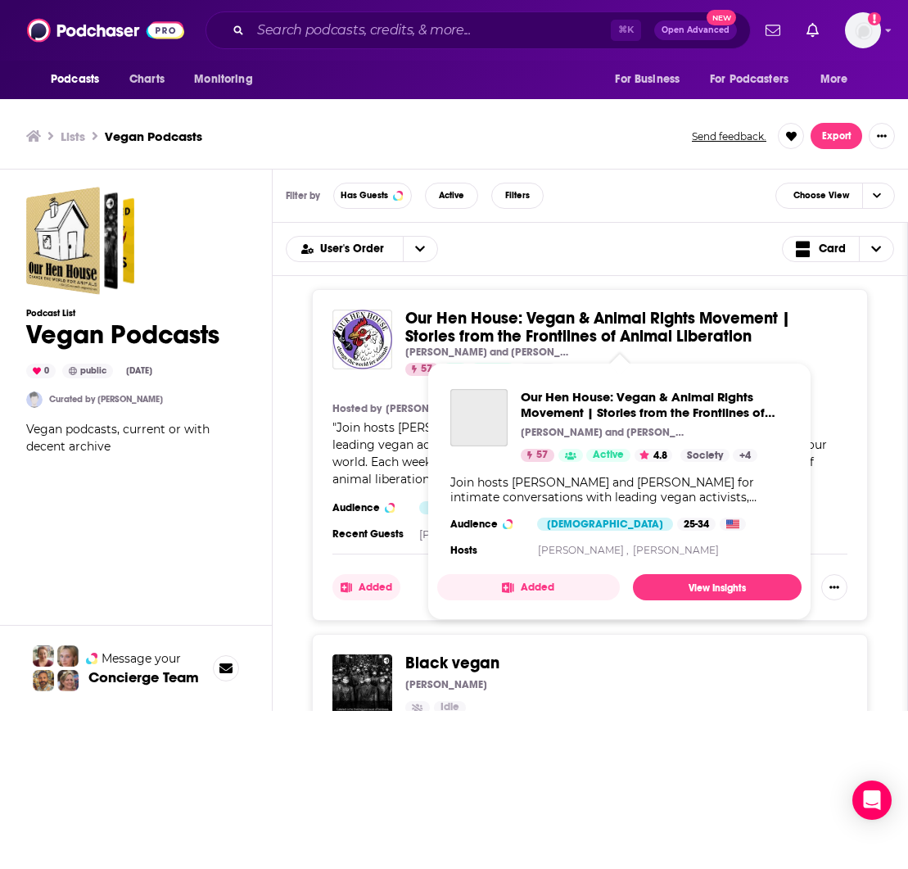
click at [471, 324] on span "Our Hen House: Vegan & Animal Rights Movement | Stories from the Frontlines of …" at bounding box center [597, 327] width 385 height 38
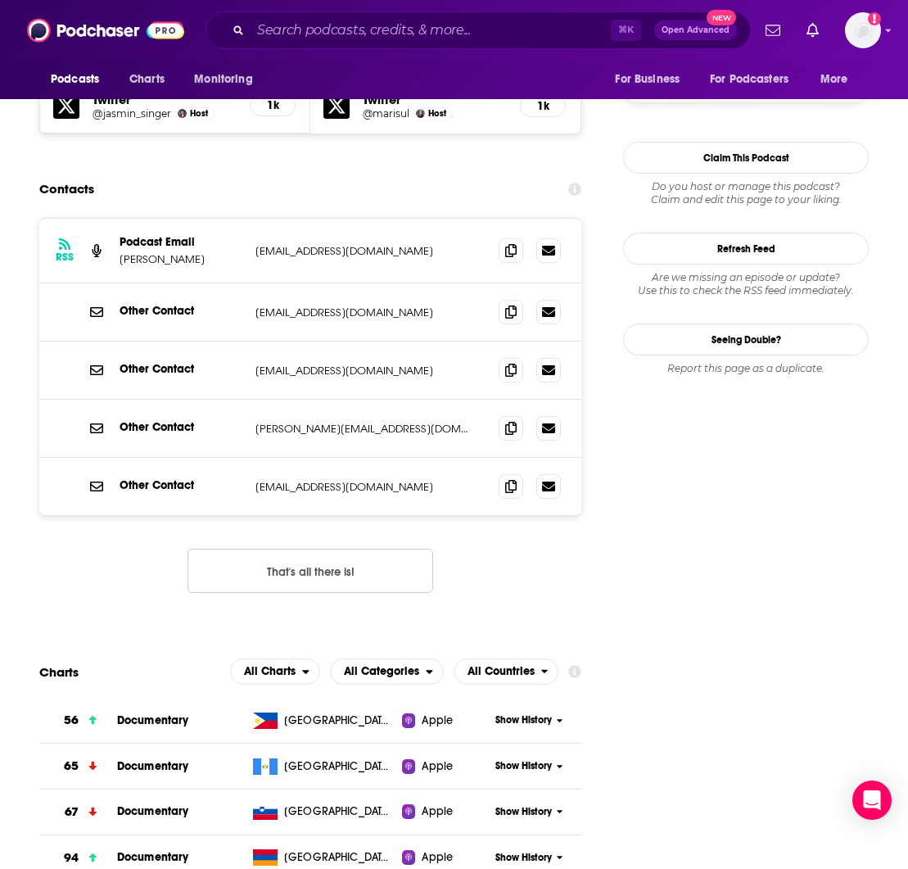
scroll to position [1590, 0]
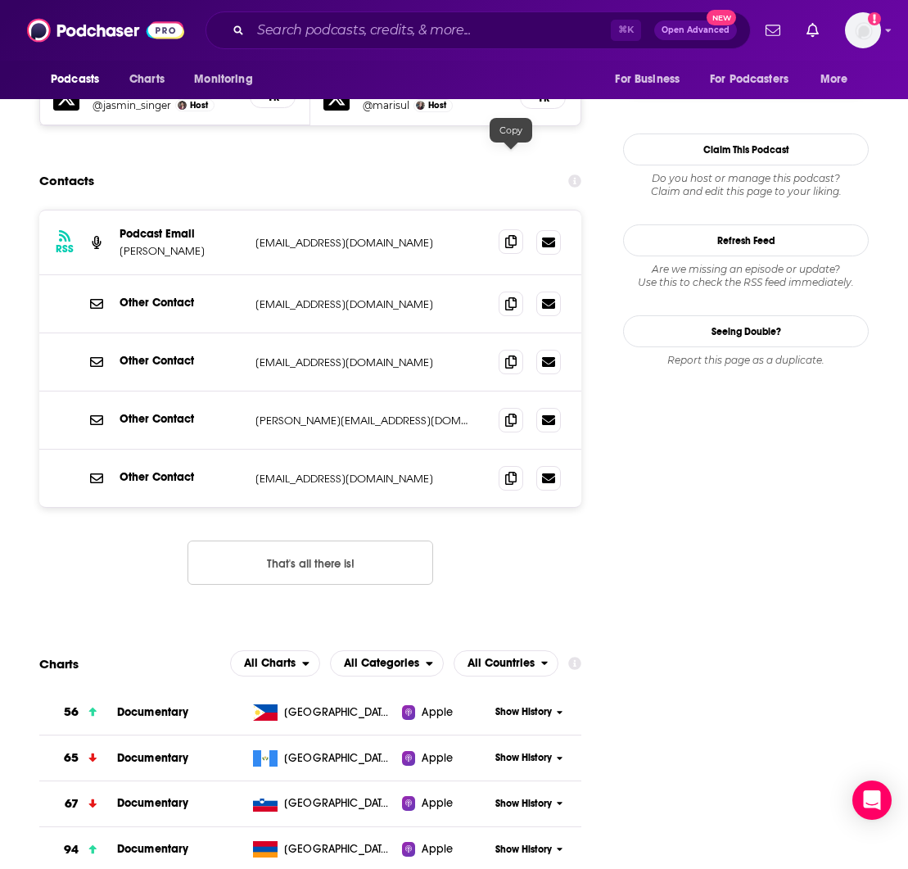
click at [513, 235] on icon at bounding box center [510, 241] width 11 height 13
